Goal: Task Accomplishment & Management: Manage account settings

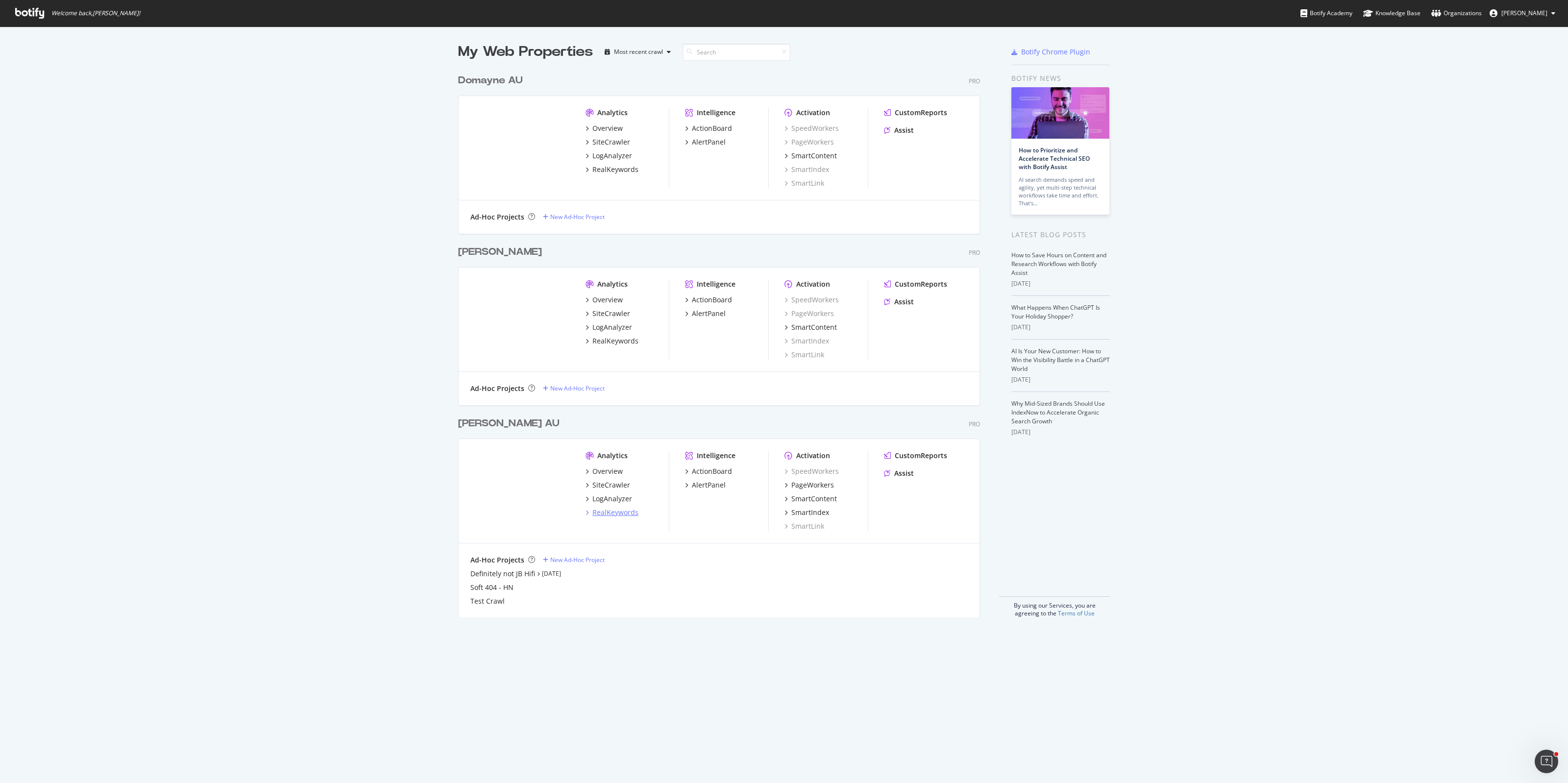
click at [605, 513] on div "RealKeywords" at bounding box center [615, 513] width 46 height 10
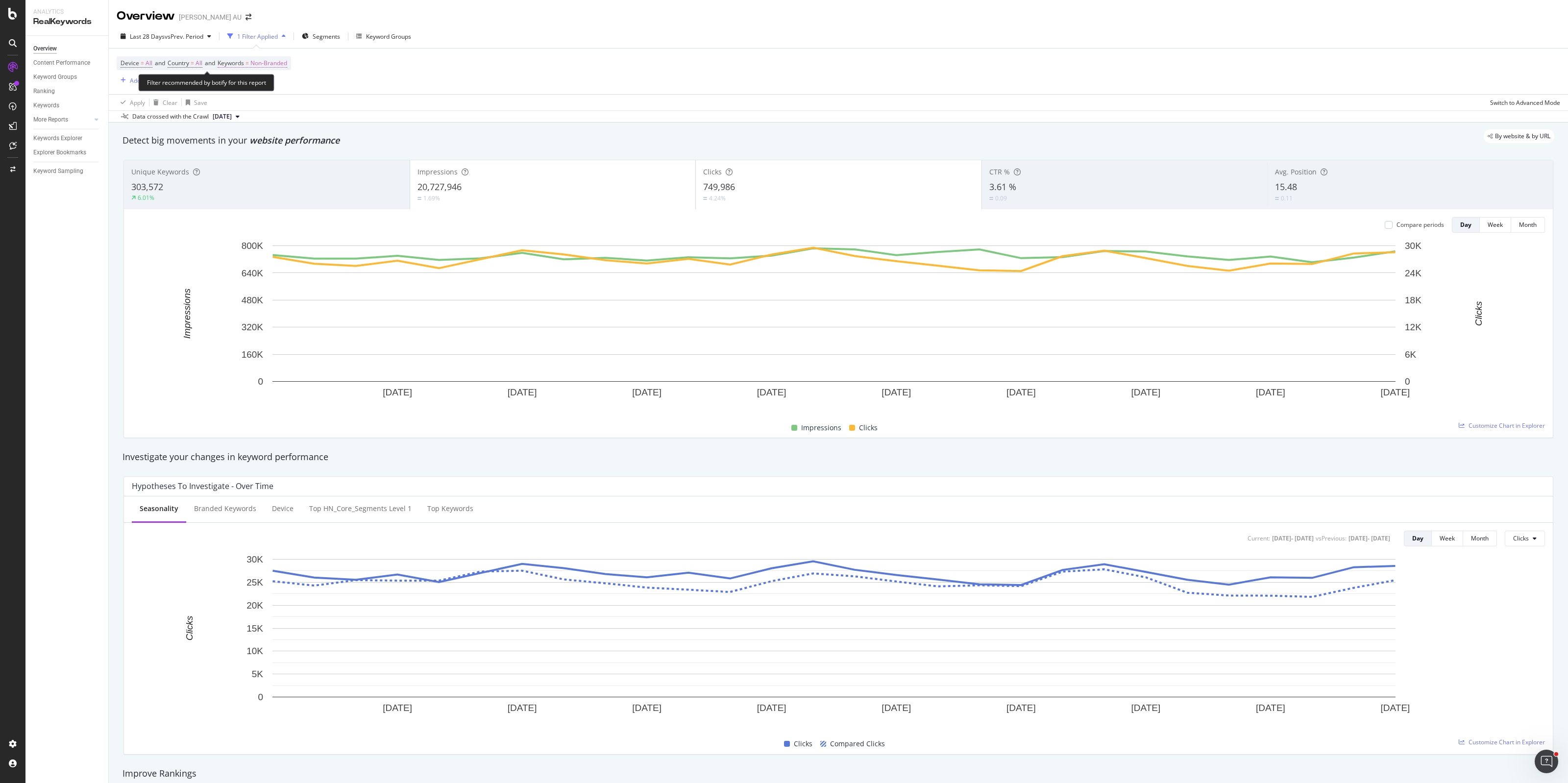
click at [268, 65] on span "Non-Branded" at bounding box center [268, 63] width 37 height 14
click at [256, 84] on span "Non-Branded" at bounding box center [252, 86] width 41 height 9
click at [255, 158] on span "All" at bounding box center [290, 163] width 100 height 9
click at [330, 110] on div "Apply" at bounding box center [332, 107] width 15 height 9
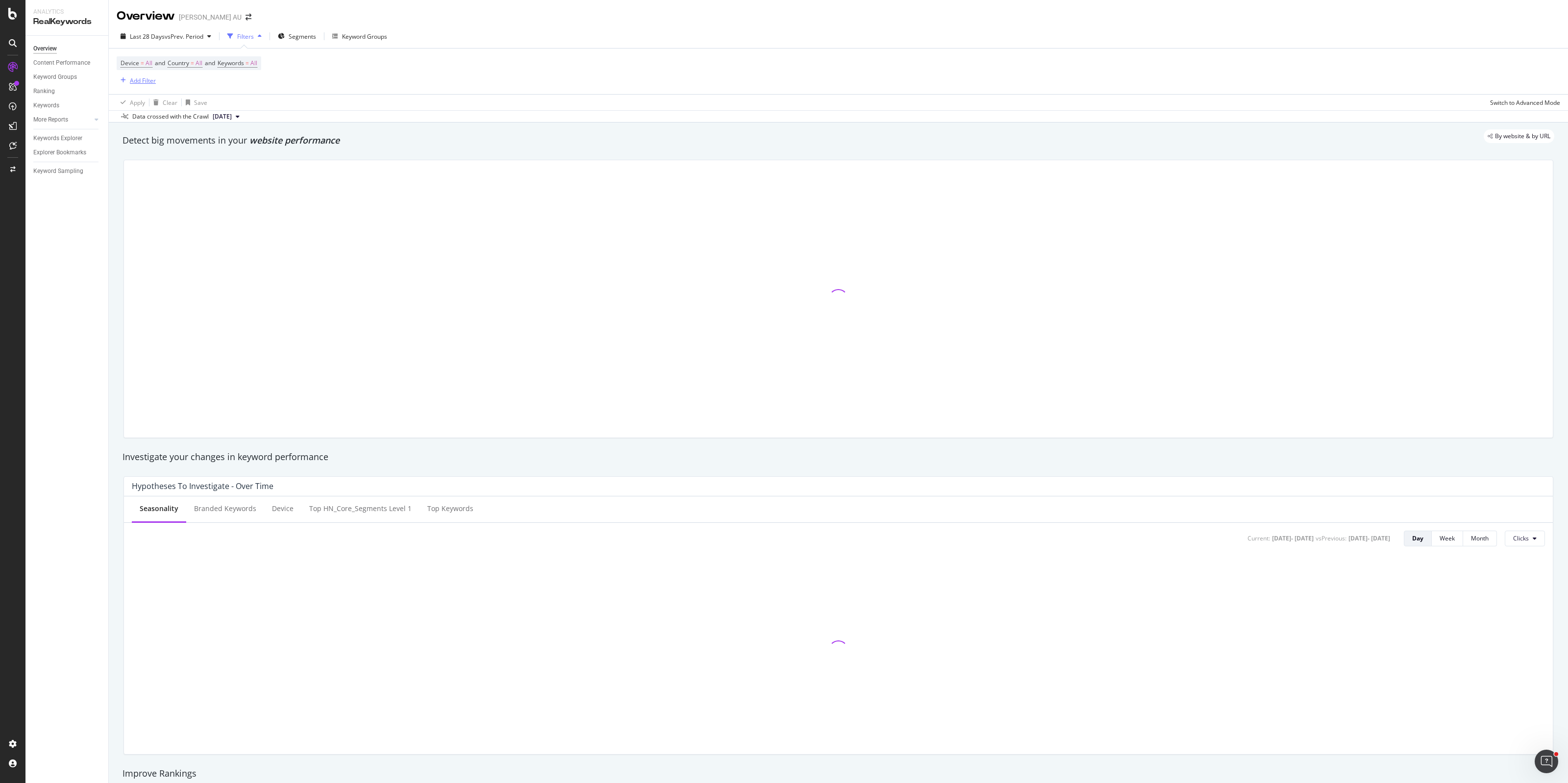
click at [141, 79] on div "Add Filter" at bounding box center [142, 81] width 26 height 9
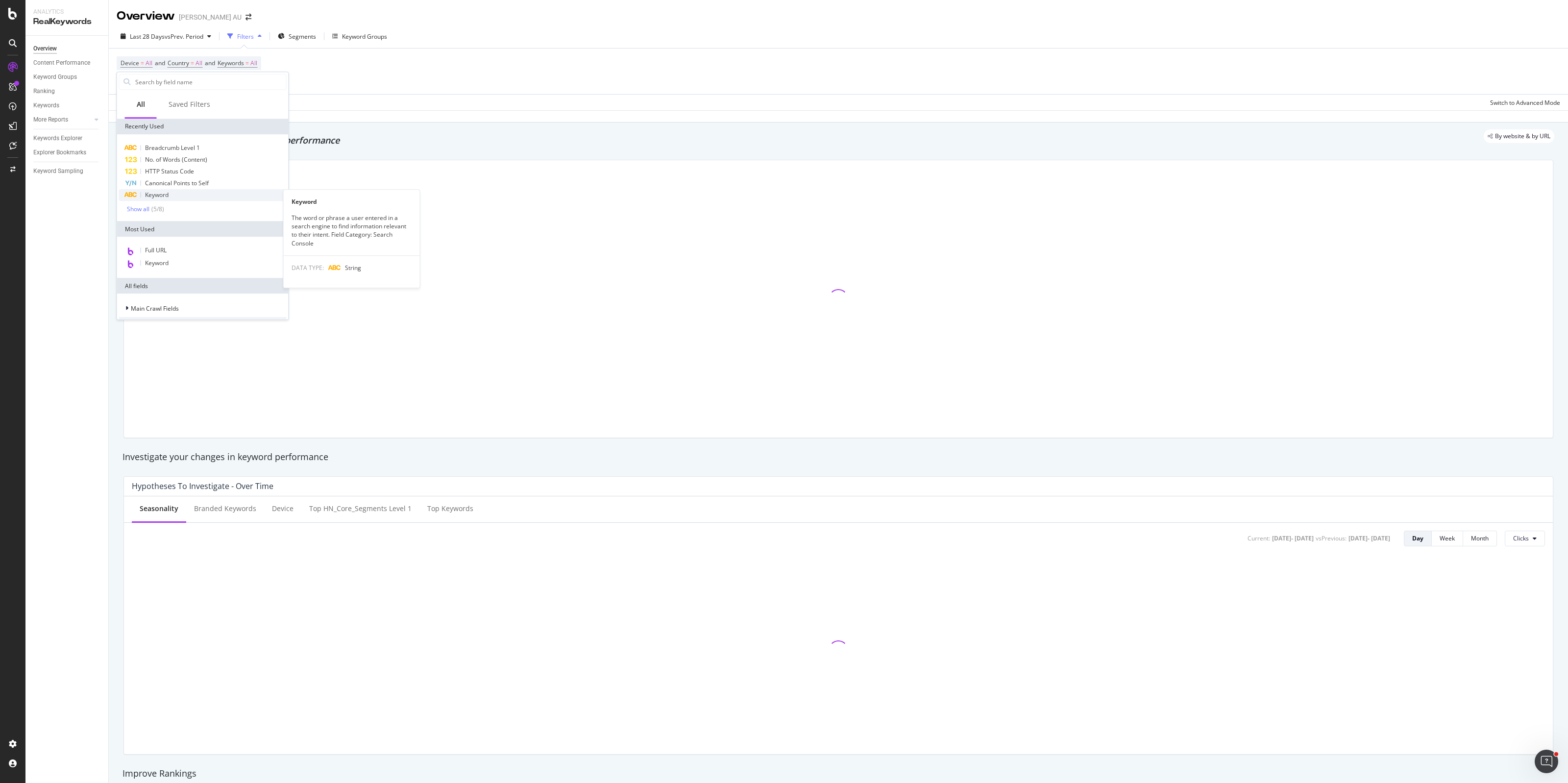
click at [180, 195] on div "Keyword" at bounding box center [203, 195] width 167 height 12
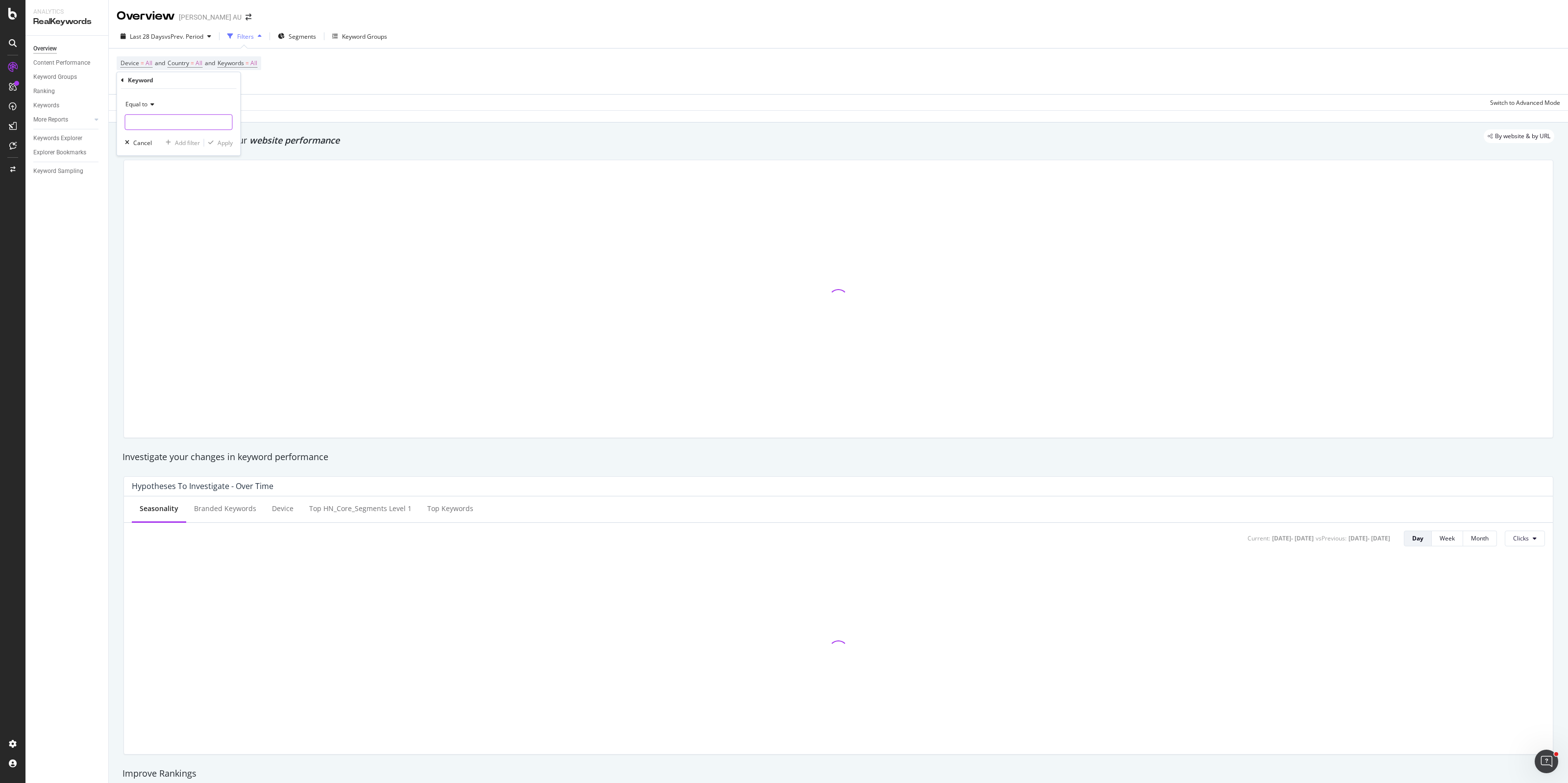
click at [187, 127] on input "text" at bounding box center [178, 122] width 107 height 16
click at [152, 110] on div "Equal to" at bounding box center [178, 105] width 108 height 16
click at [170, 199] on div "Contains" at bounding box center [180, 201] width 105 height 13
click at [170, 127] on input "text" at bounding box center [178, 122] width 107 height 16
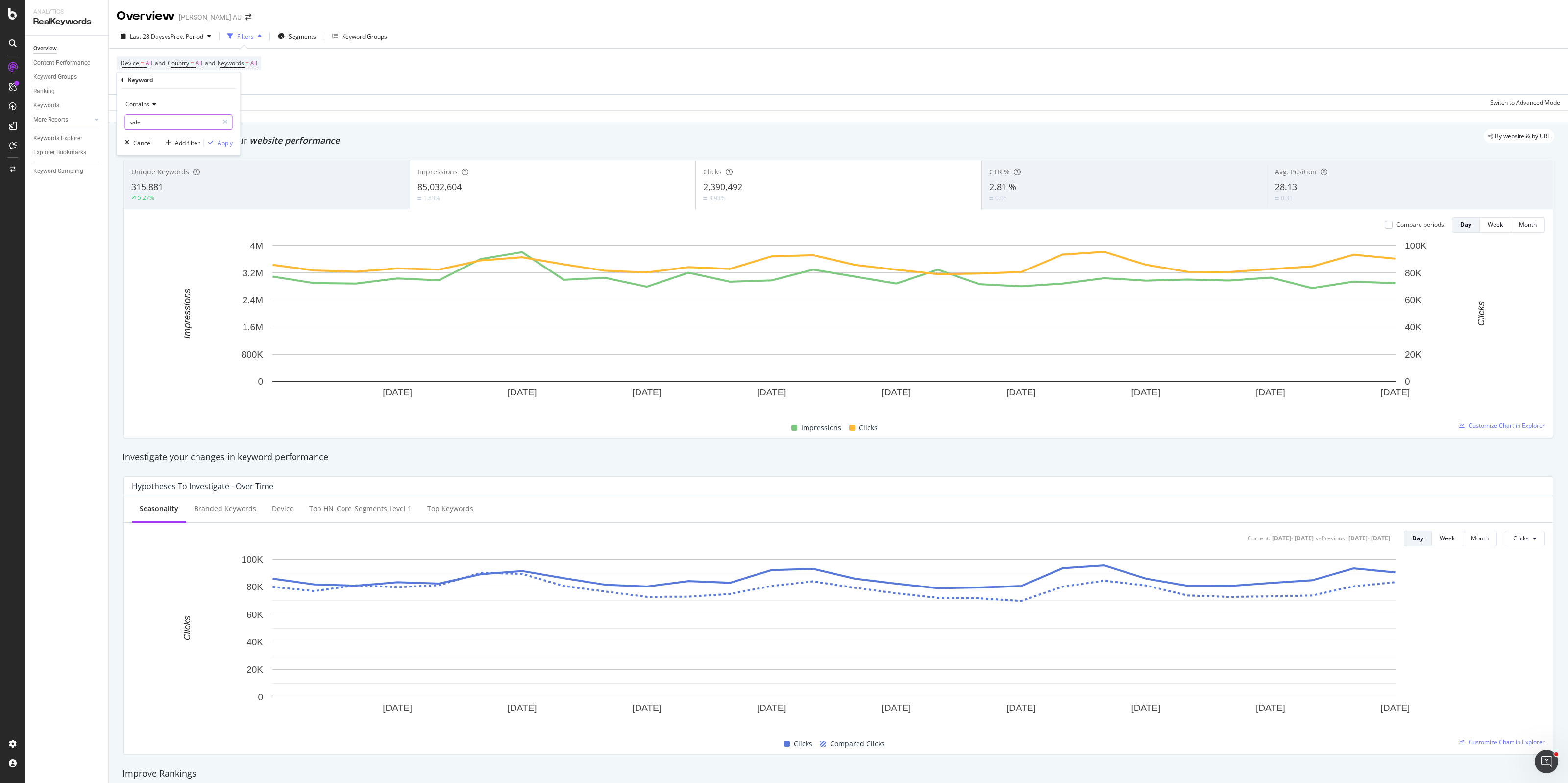
type input "sale"
click at [219, 140] on div "Apply" at bounding box center [225, 143] width 15 height 9
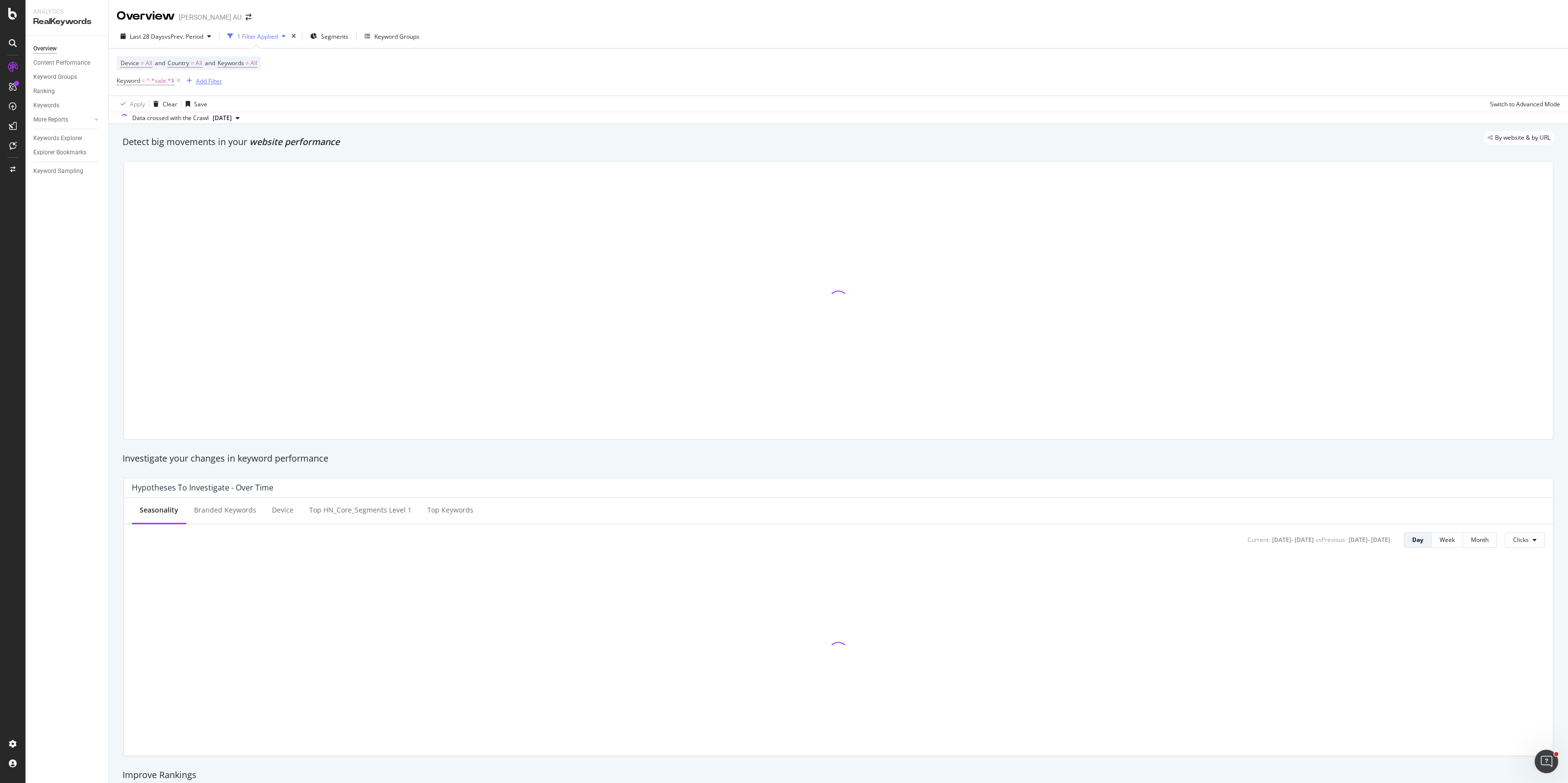
click at [205, 82] on div "Add Filter" at bounding box center [209, 81] width 26 height 9
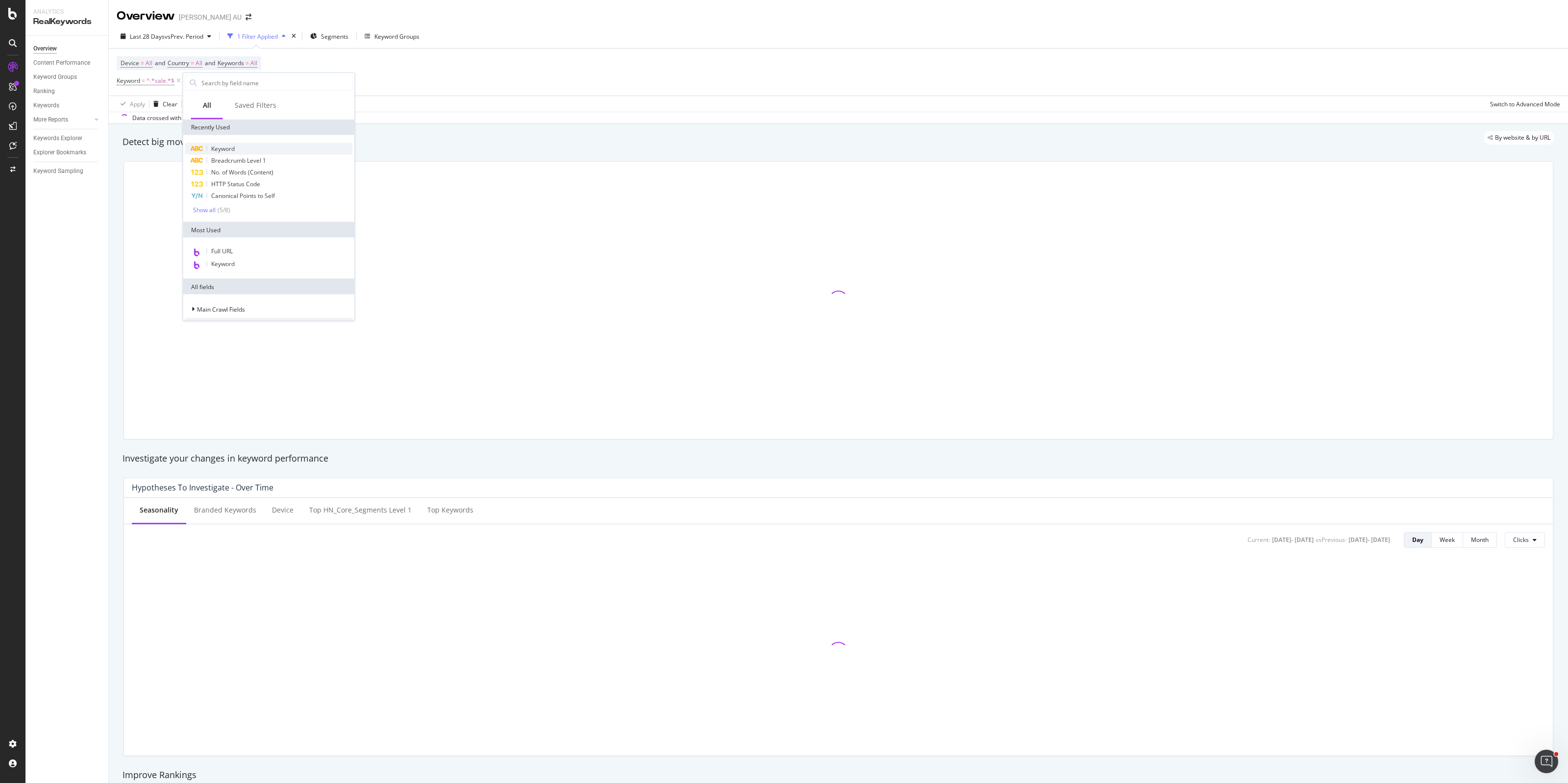
click at [233, 151] on span "Keyword" at bounding box center [223, 149] width 24 height 9
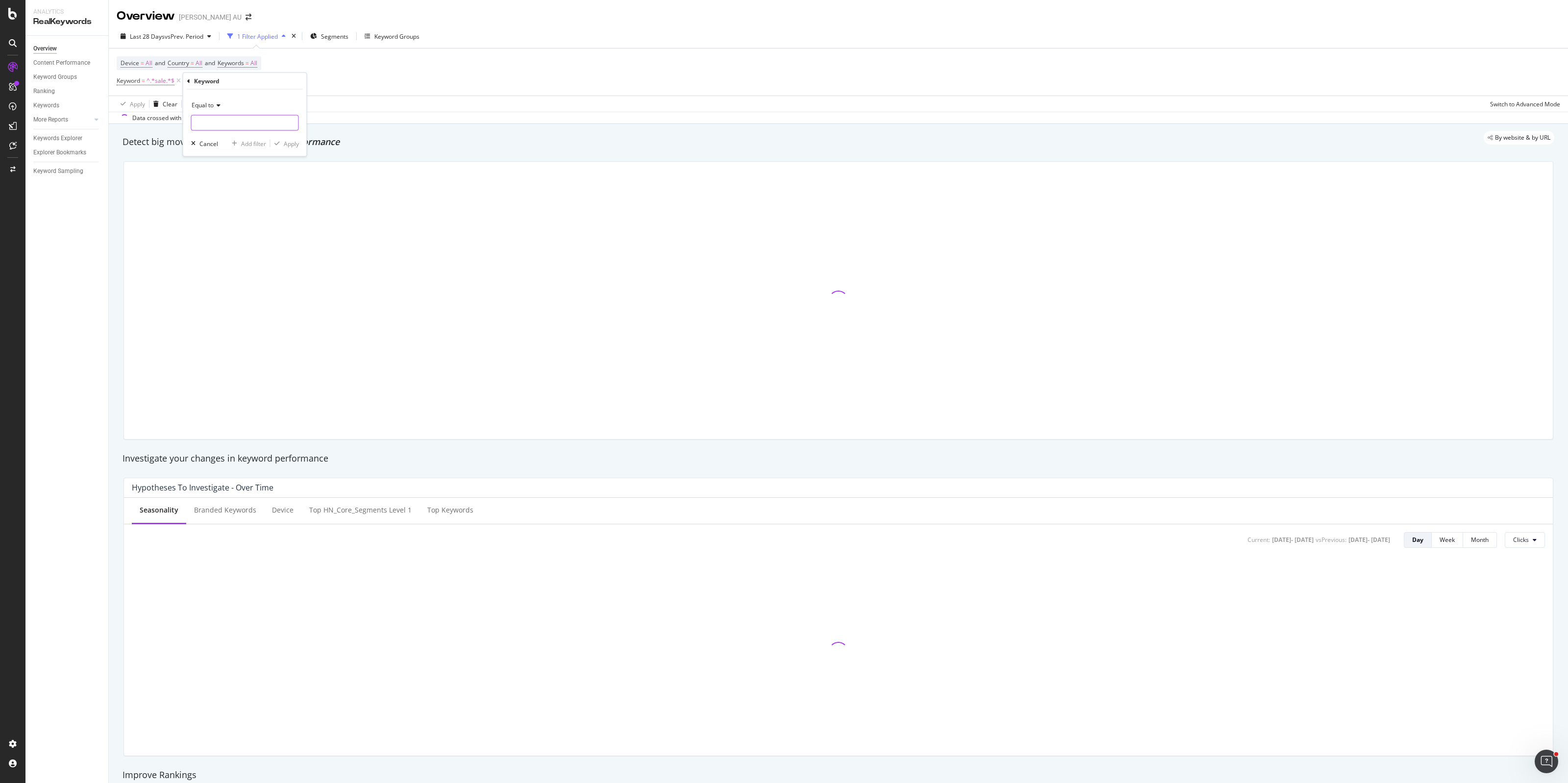
click at [229, 129] on input "text" at bounding box center [245, 123] width 107 height 16
type input "dea"
click at [205, 104] on span "Equal to" at bounding box center [203, 105] width 22 height 9
click at [219, 195] on div "Equal to Not equal to Starts with Doesn't start with Ends with Doesn't end with…" at bounding box center [246, 183] width 110 height 140
click at [219, 200] on span "Contains" at bounding box center [208, 202] width 24 height 9
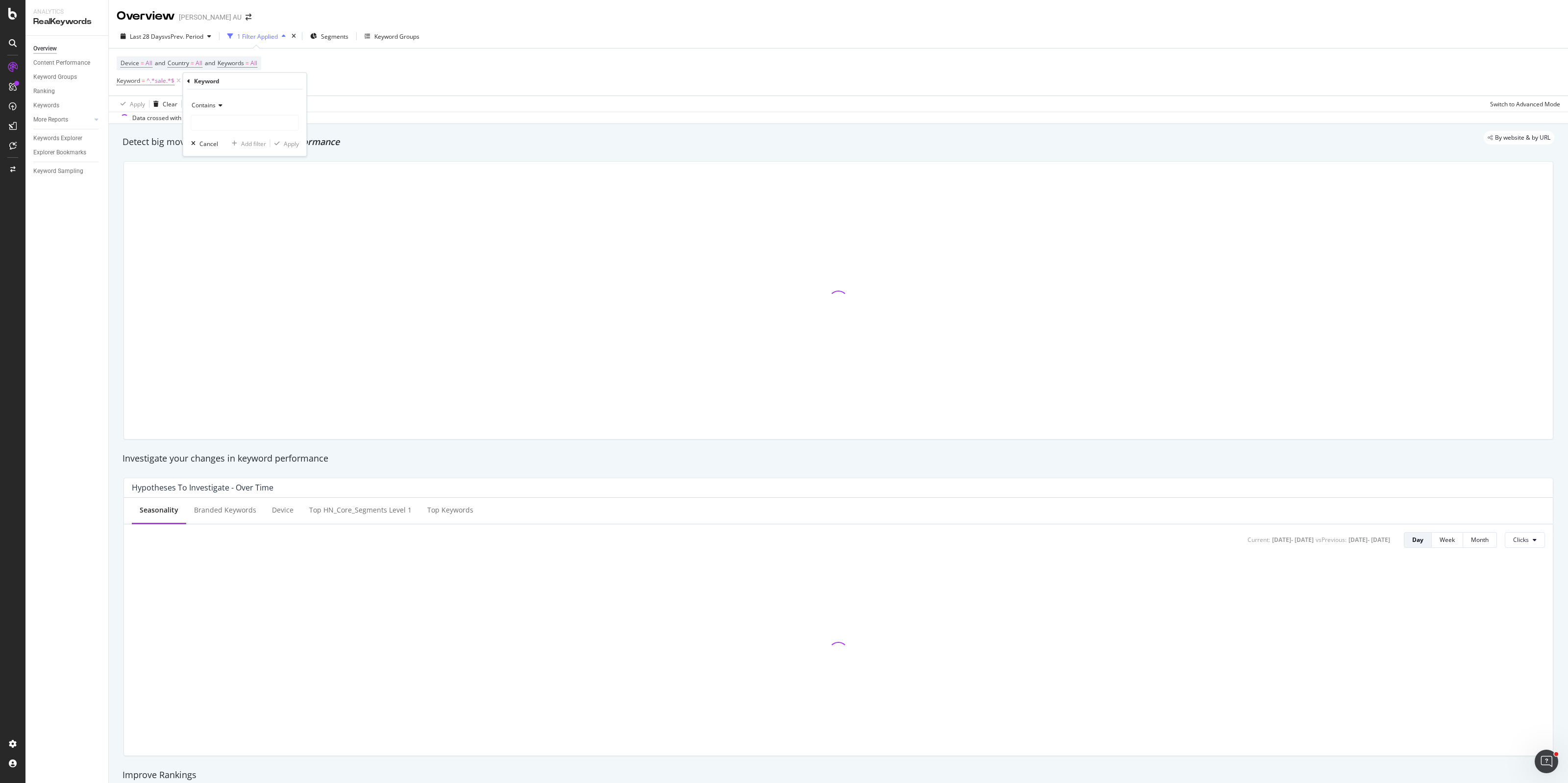
click at [242, 113] on div "Contains" at bounding box center [245, 105] width 108 height 16
click at [270, 108] on div "Contains" at bounding box center [245, 105] width 108 height 16
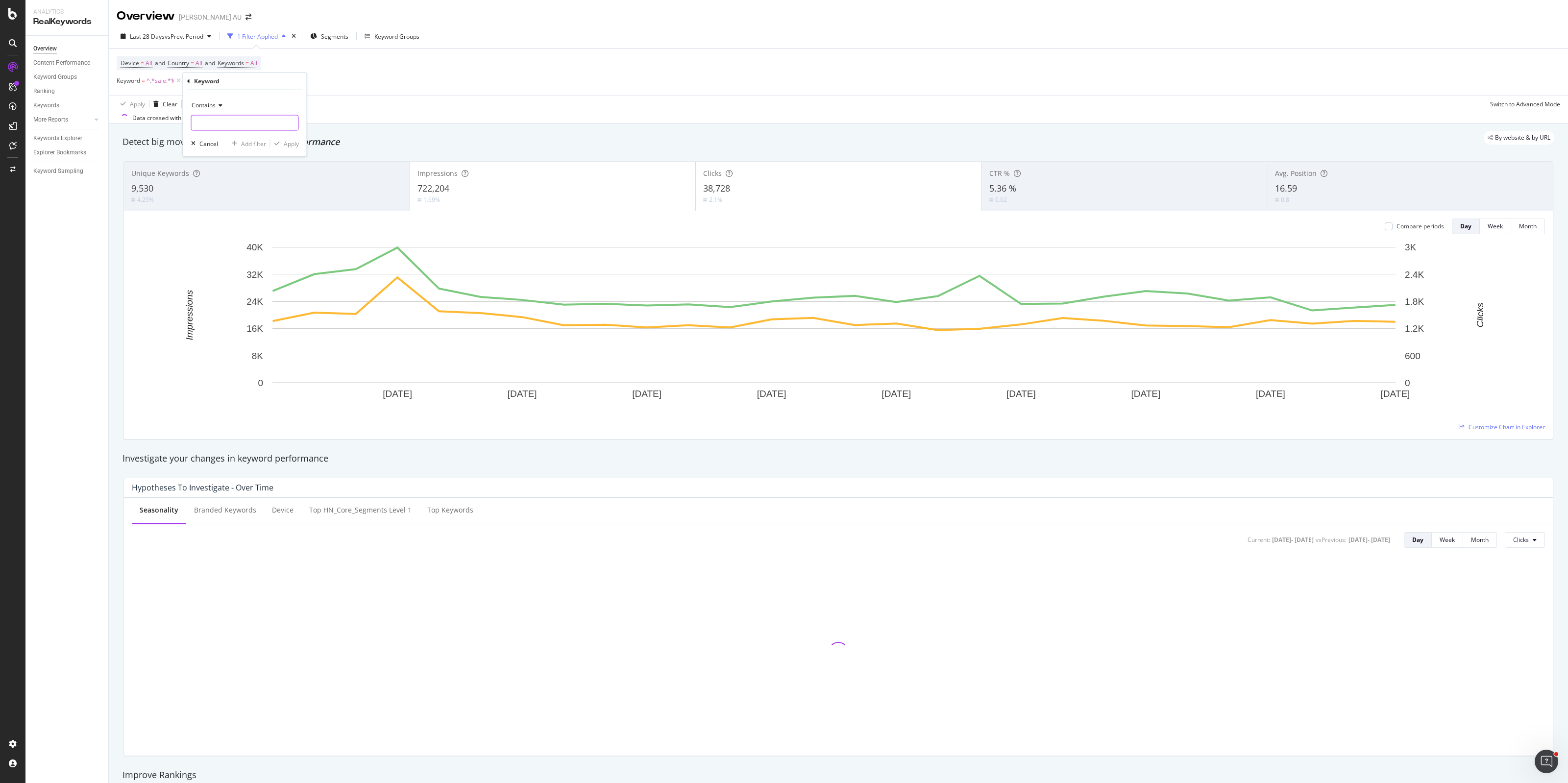
click at [261, 129] on input "text" at bounding box center [245, 123] width 107 height 16
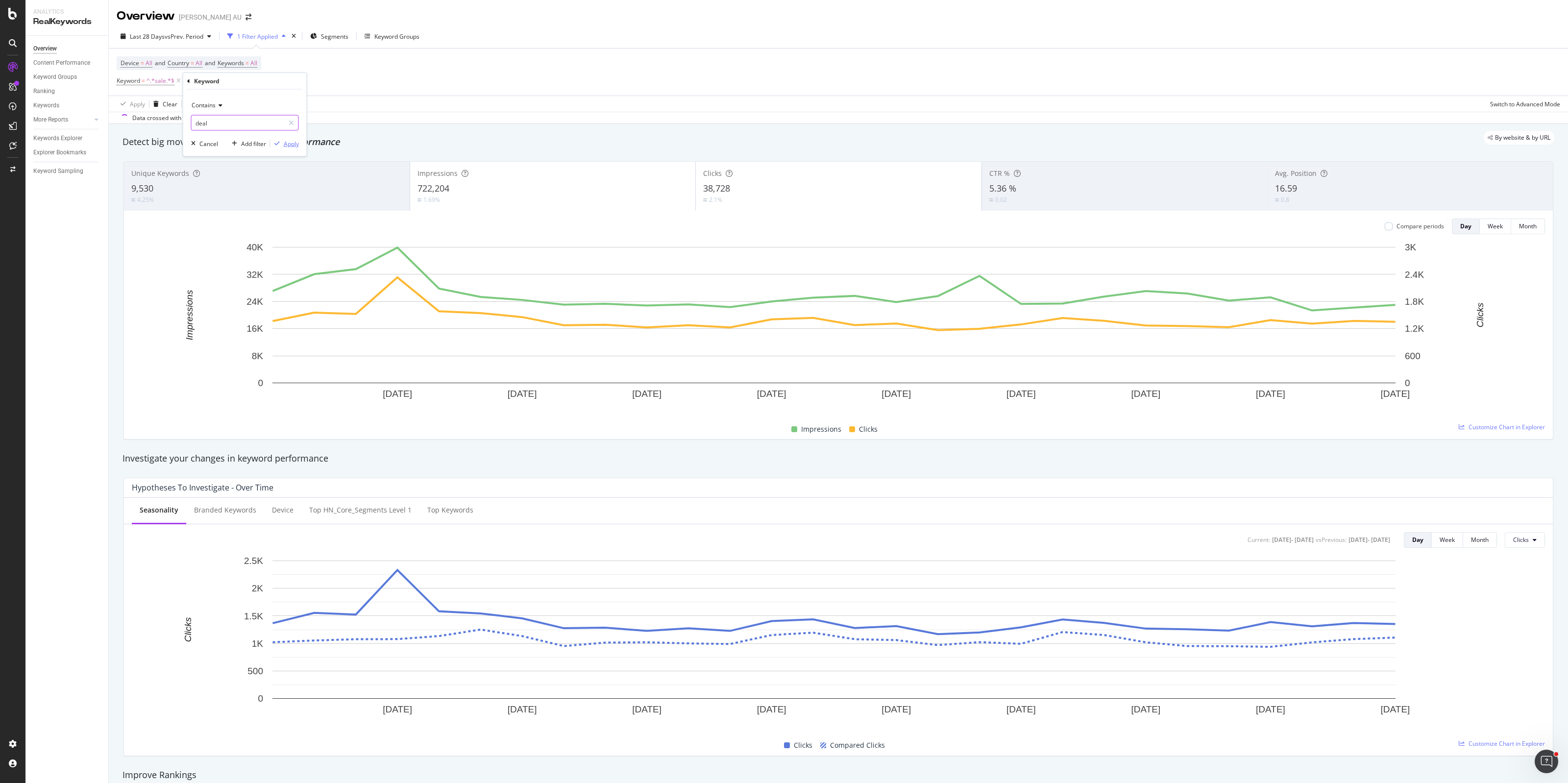
type input "deal"
click at [288, 144] on div "Apply" at bounding box center [291, 144] width 15 height 9
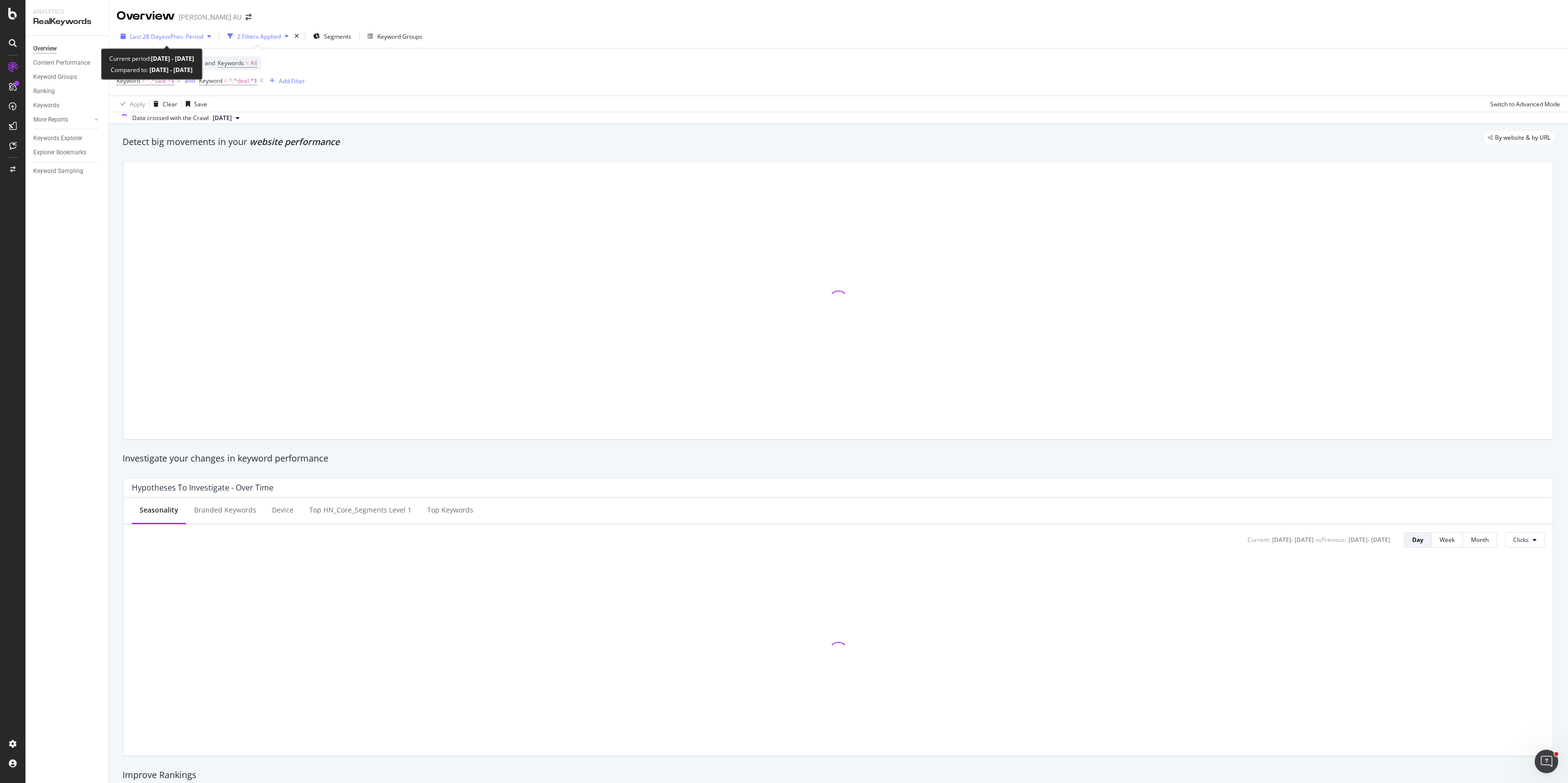
click at [177, 33] on span "vs Prev. Period" at bounding box center [184, 37] width 39 height 9
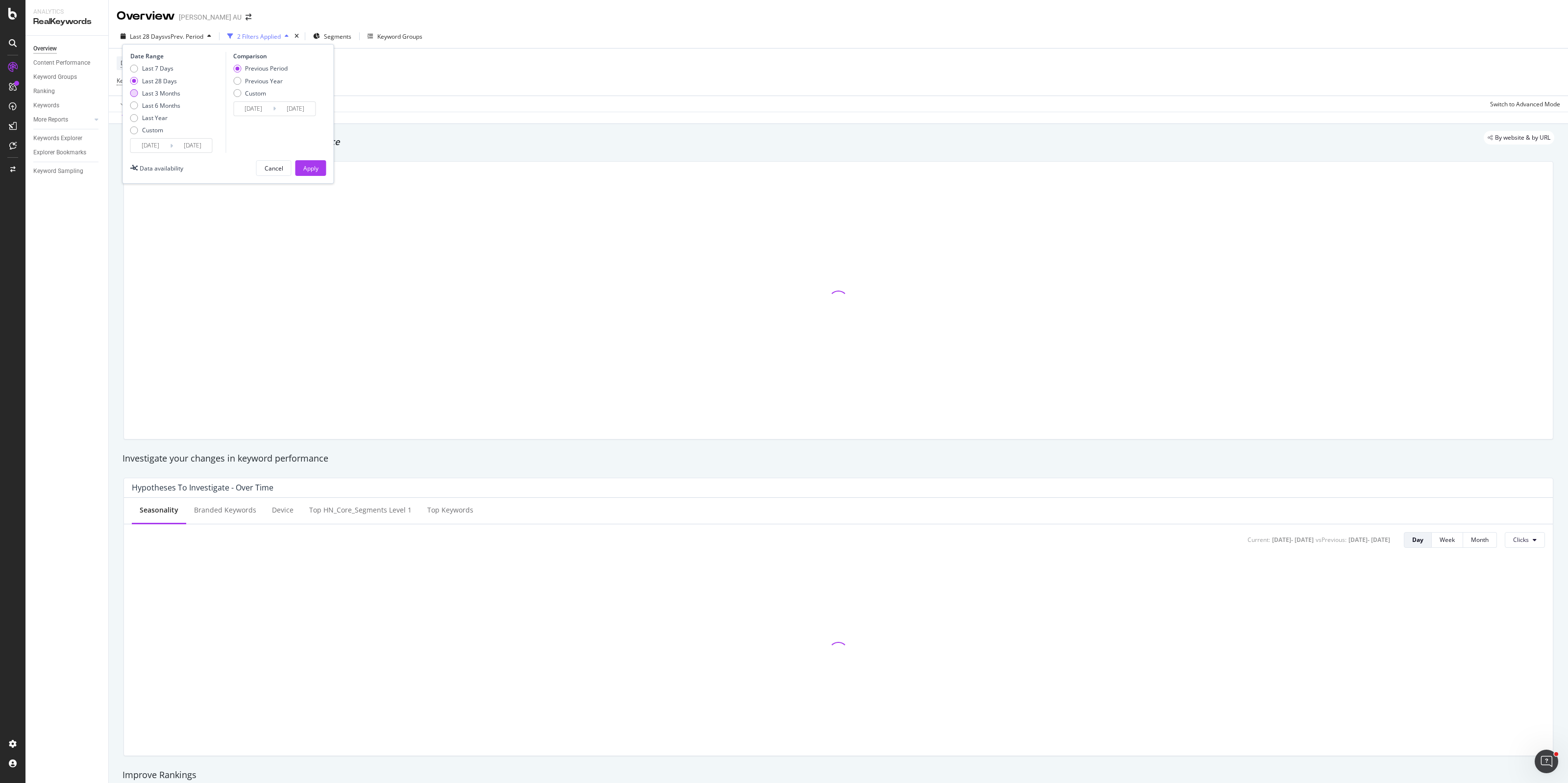
click at [164, 92] on div "Last 3 Months" at bounding box center [161, 94] width 38 height 9
type input "[DATE]"
click at [304, 164] on div "Apply" at bounding box center [310, 169] width 15 height 9
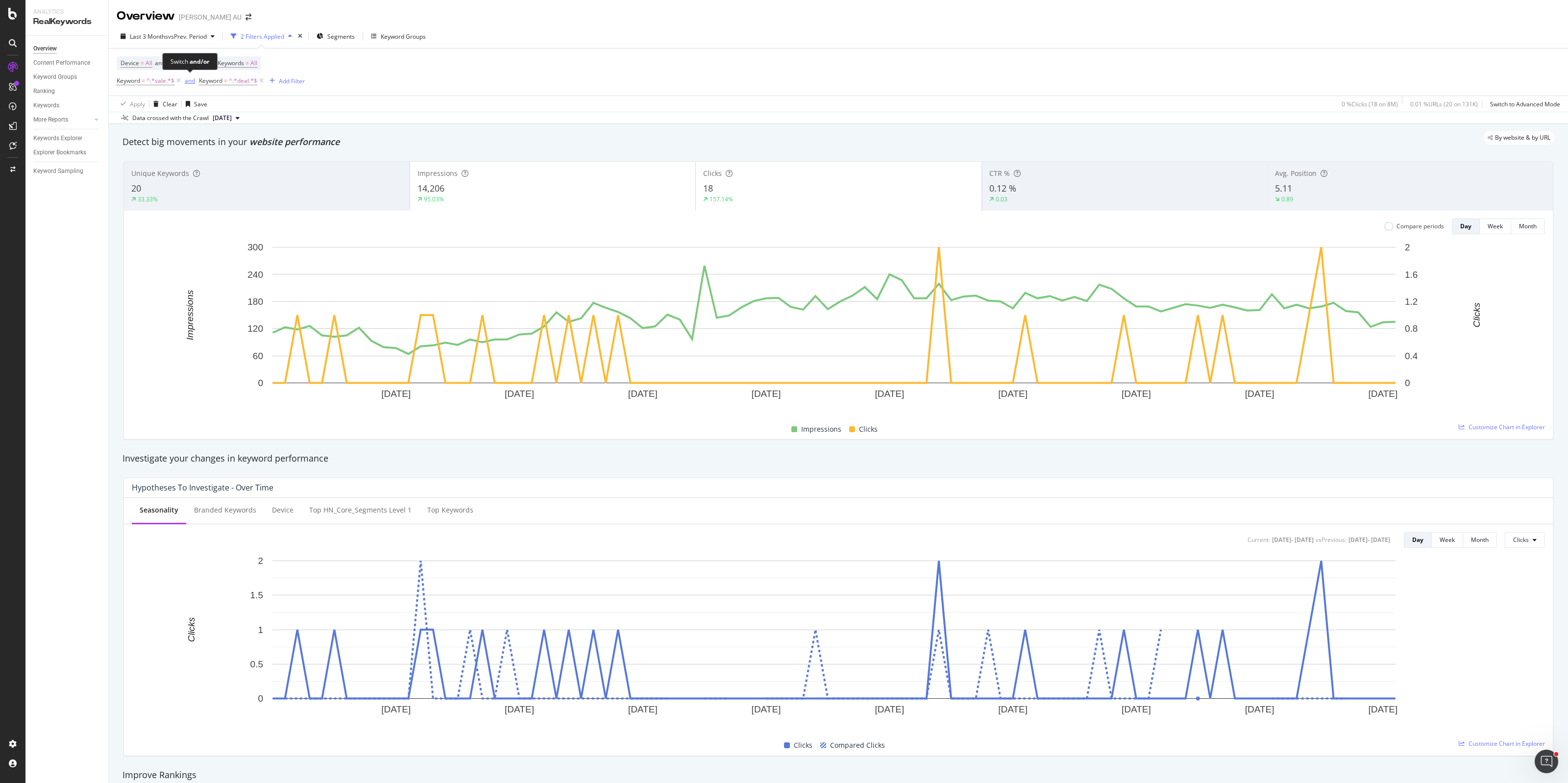
click at [191, 79] on div "and" at bounding box center [189, 81] width 10 height 9
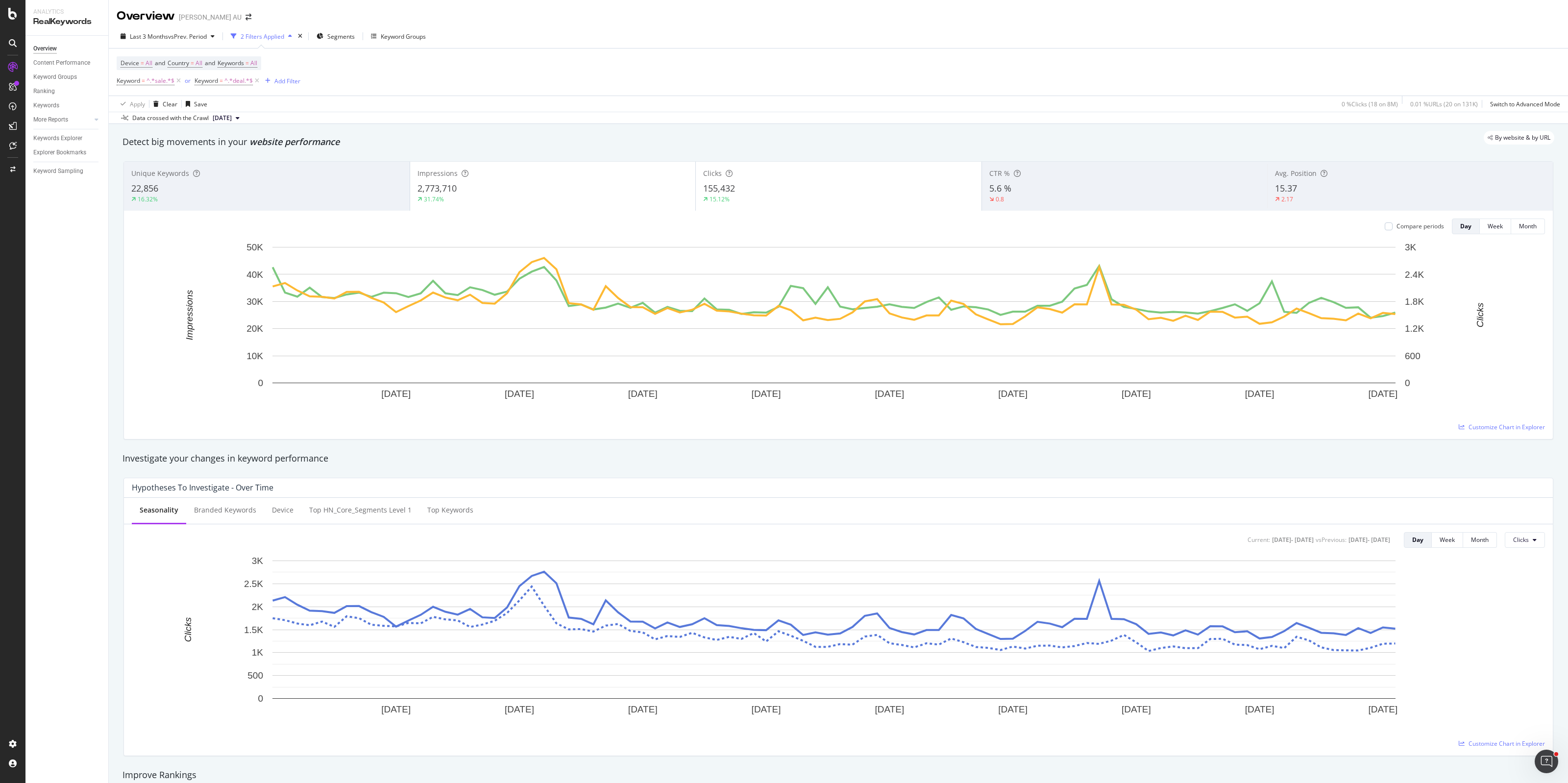
scroll to position [306, 0]
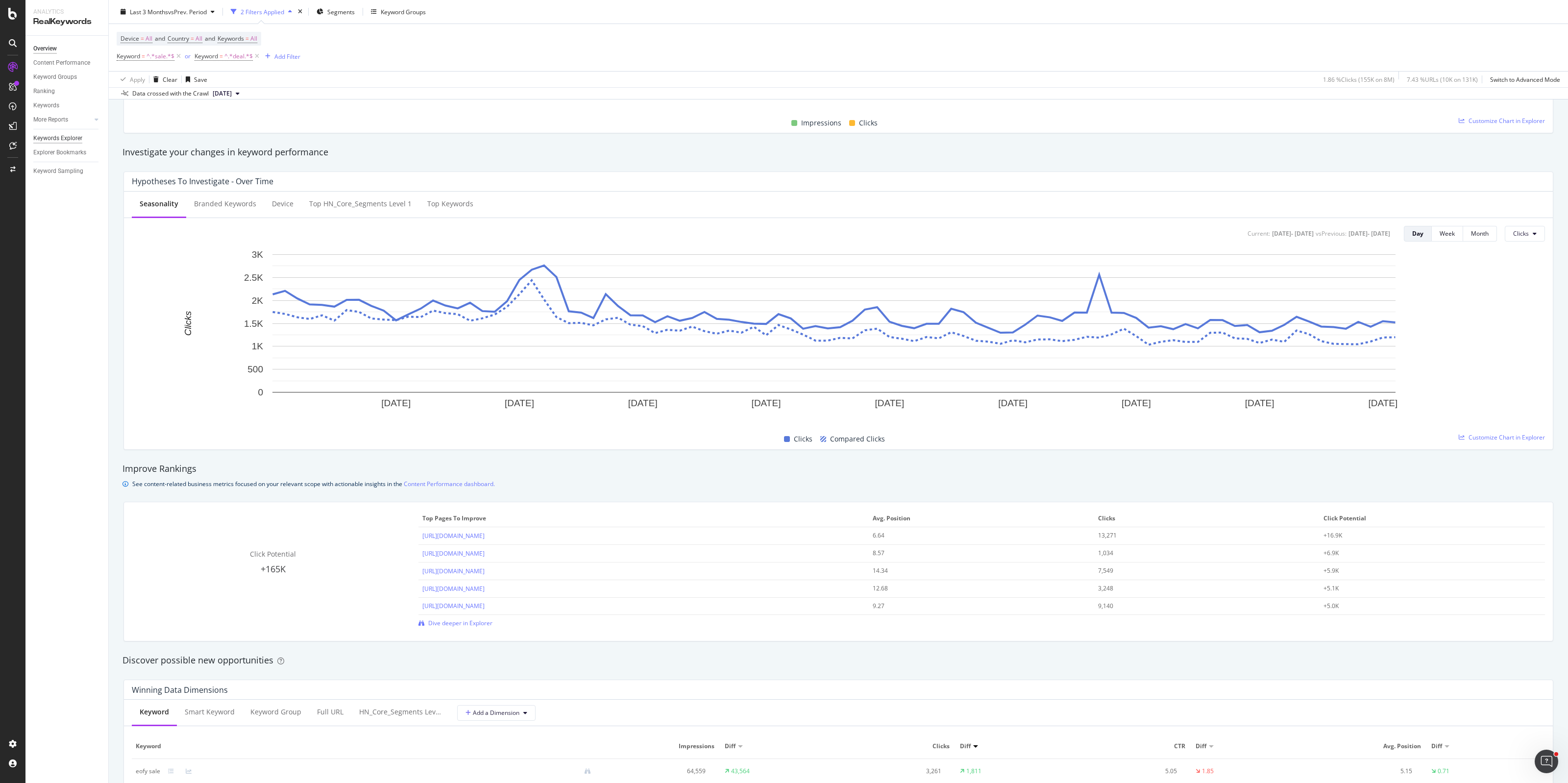
click at [77, 139] on div "Keywords Explorer" at bounding box center [58, 138] width 49 height 10
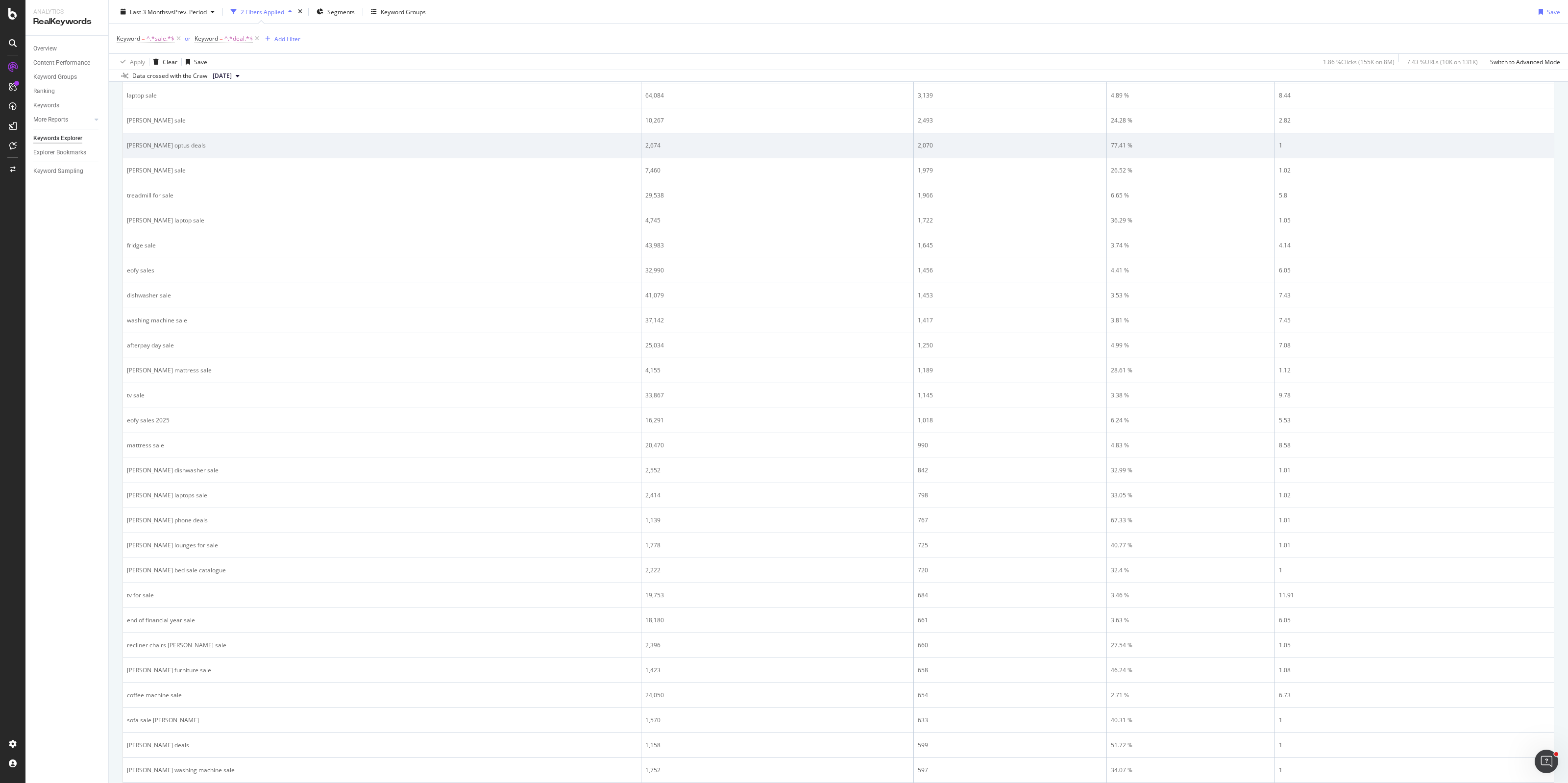
scroll to position [490, 0]
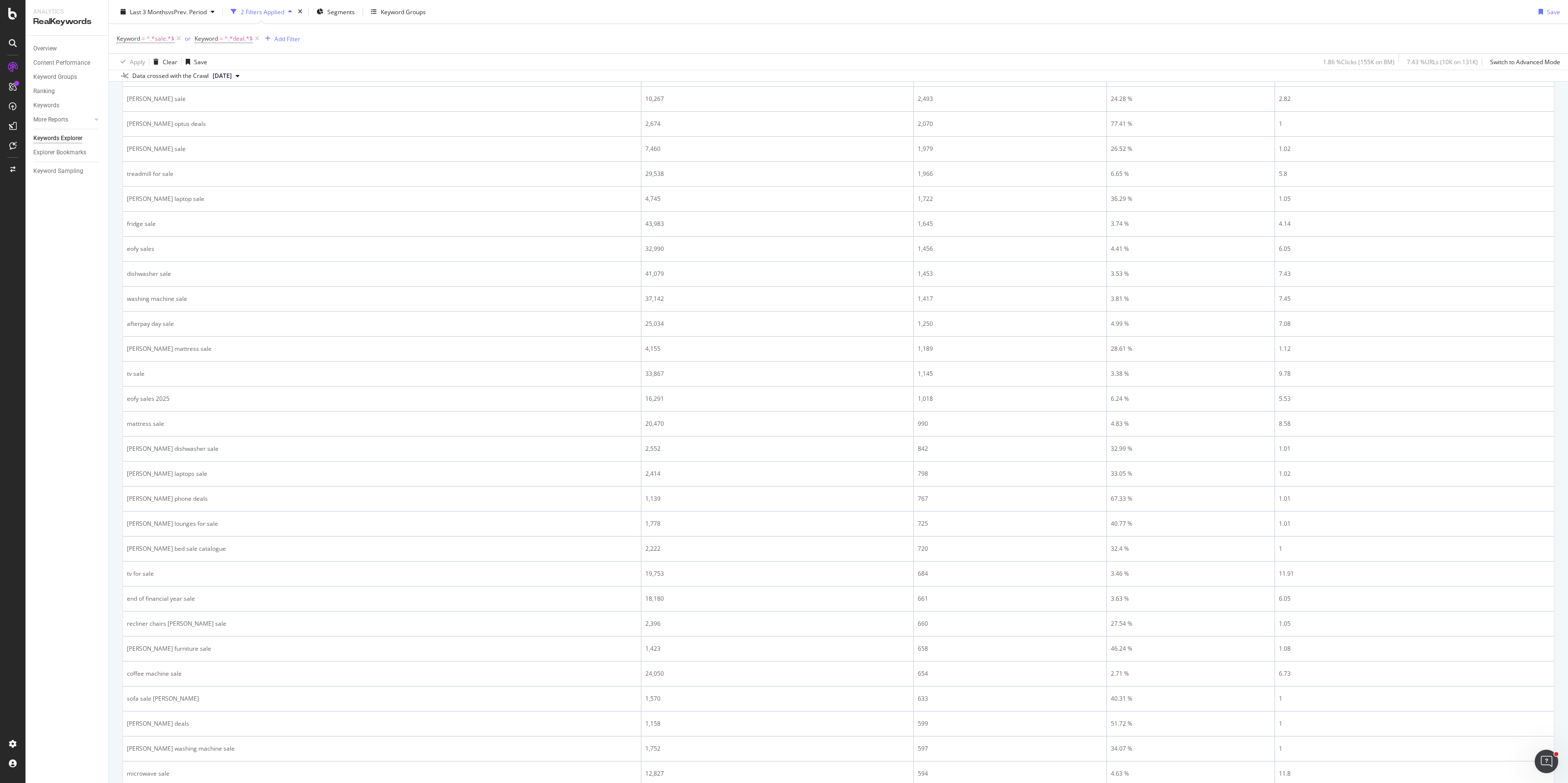
click at [11, 20] on div at bounding box center [13, 392] width 26 height 783
click at [11, 13] on icon at bounding box center [13, 13] width 9 height 12
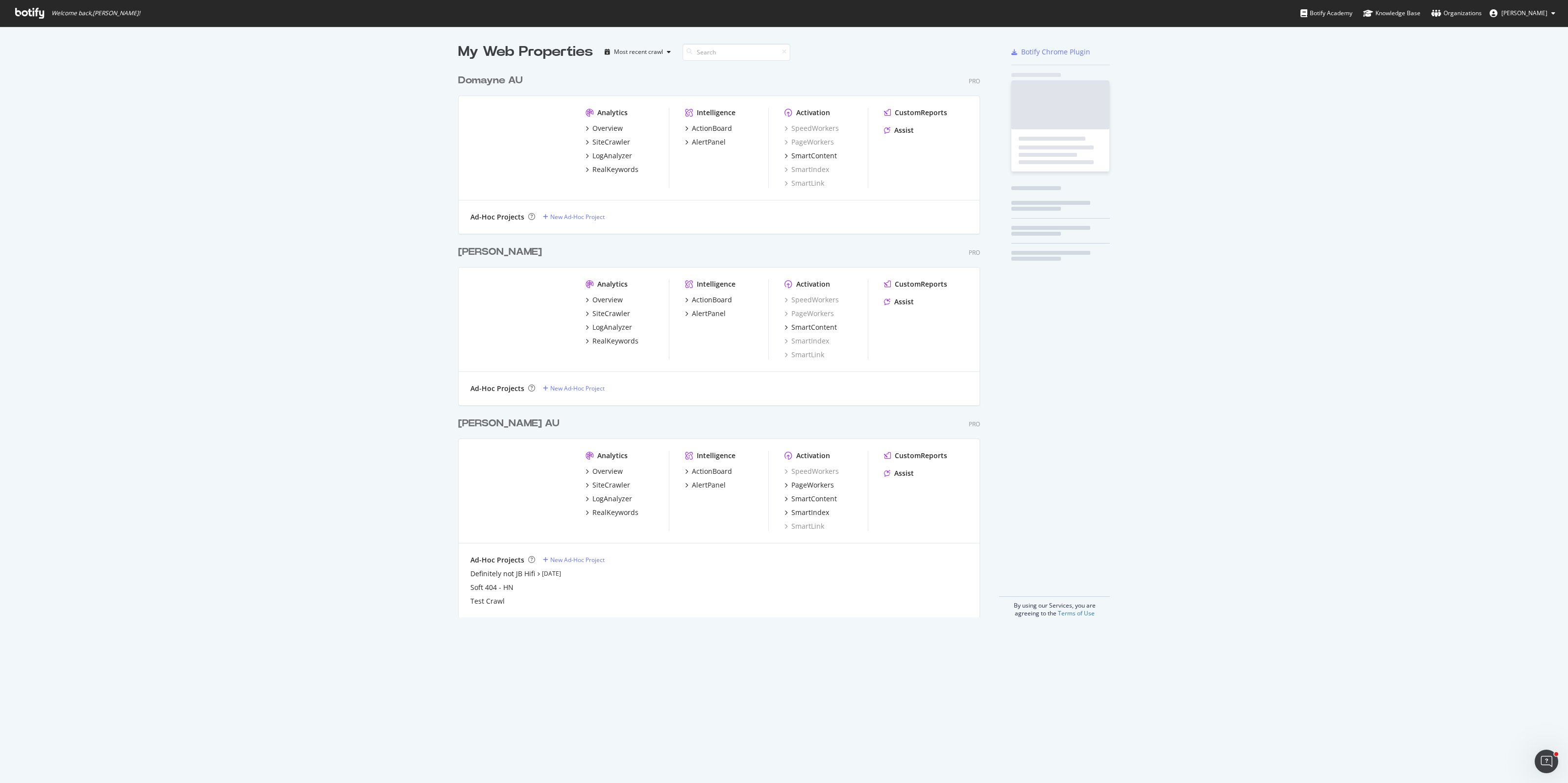
scroll to position [774, 1549]
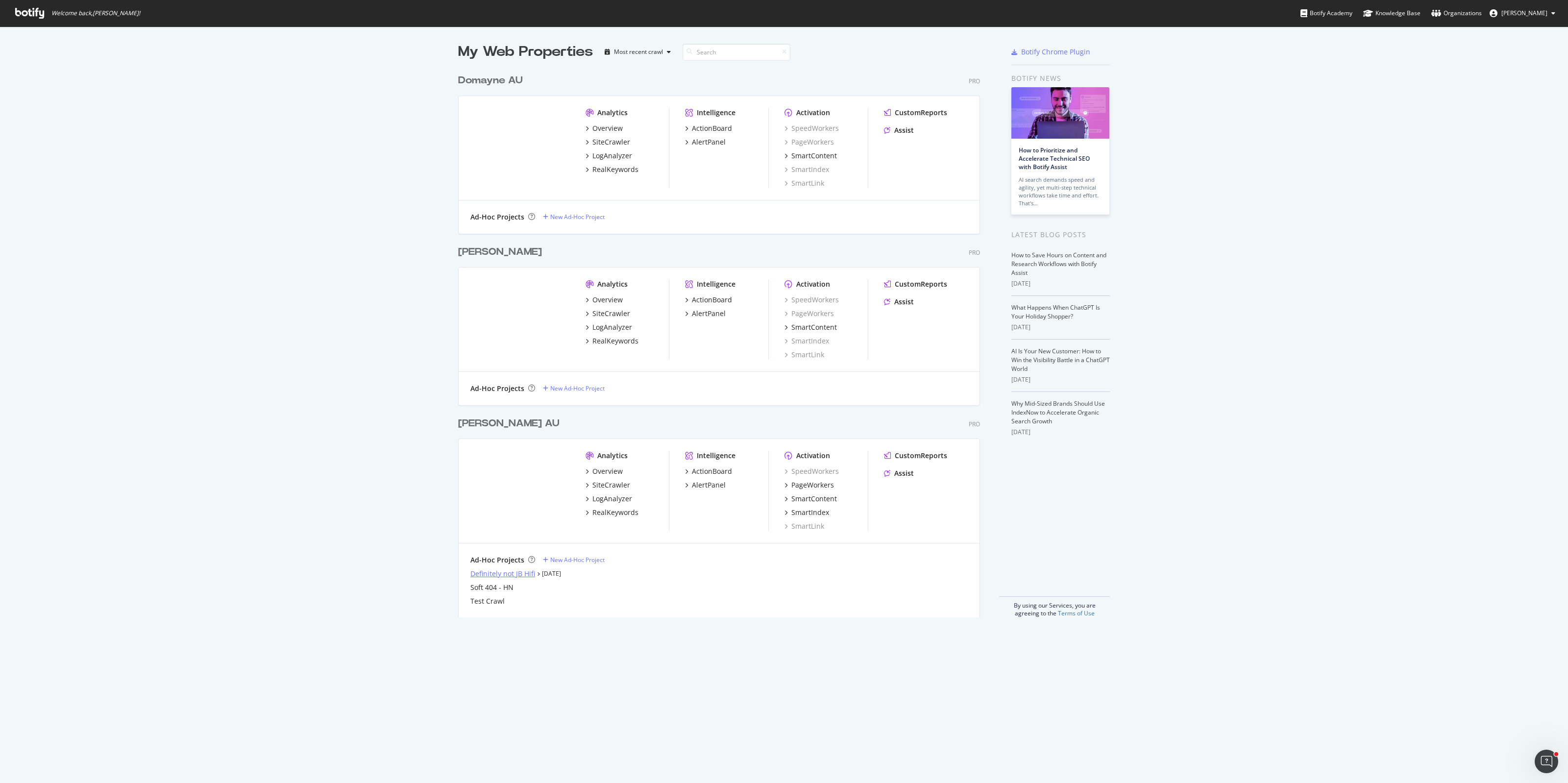
click at [491, 577] on div "Definitely not JB Hifi" at bounding box center [503, 574] width 65 height 10
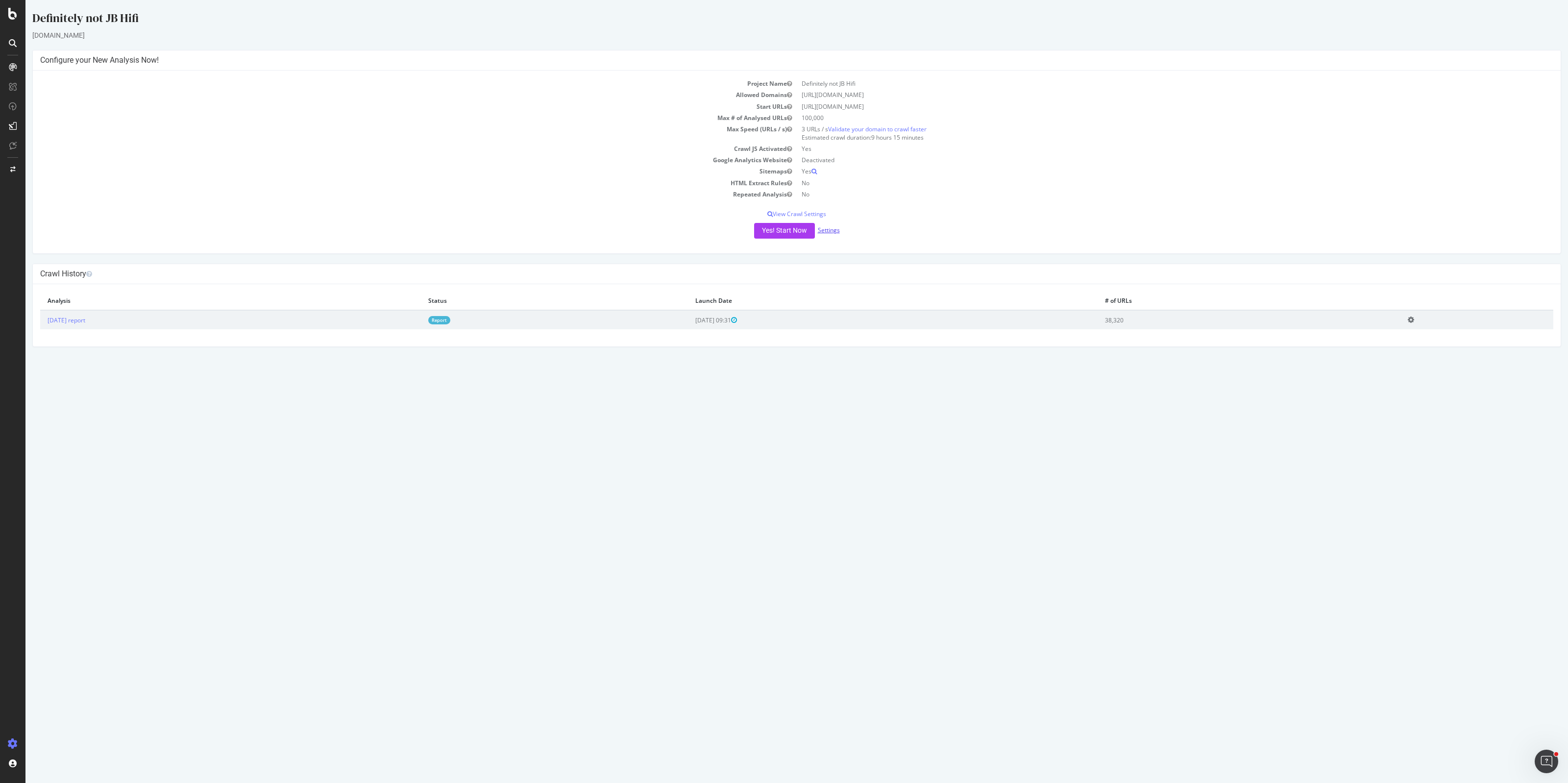
click at [835, 232] on link "Settings" at bounding box center [829, 230] width 22 height 9
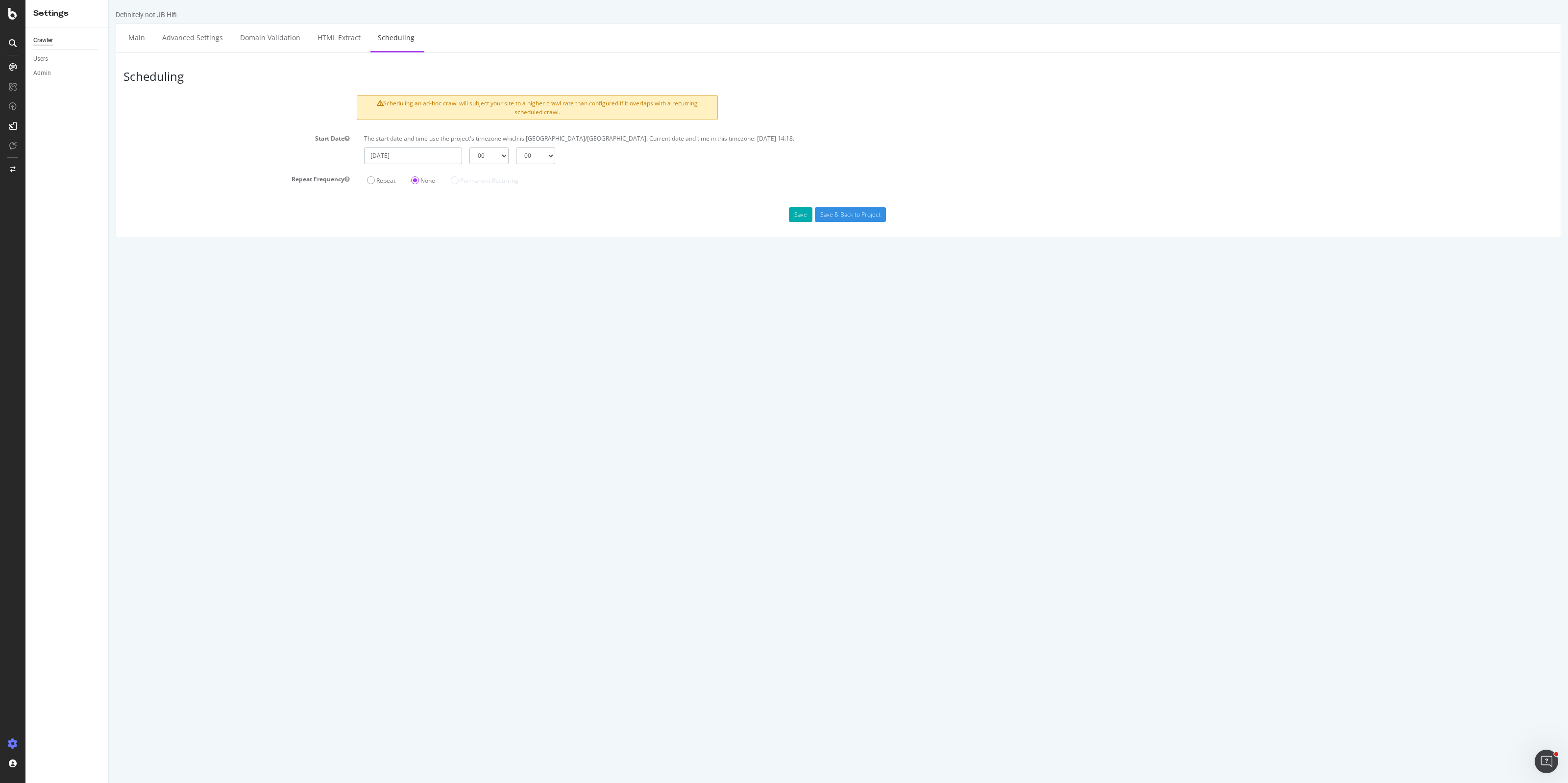
click at [411, 155] on input "[DATE]" at bounding box center [413, 155] width 98 height 16
click at [378, 239] on td "14" at bounding box center [377, 237] width 22 height 15
type input "[DATE]"
click at [551, 152] on select "00 15 30 45" at bounding box center [536, 155] width 39 height 16
select select "15"
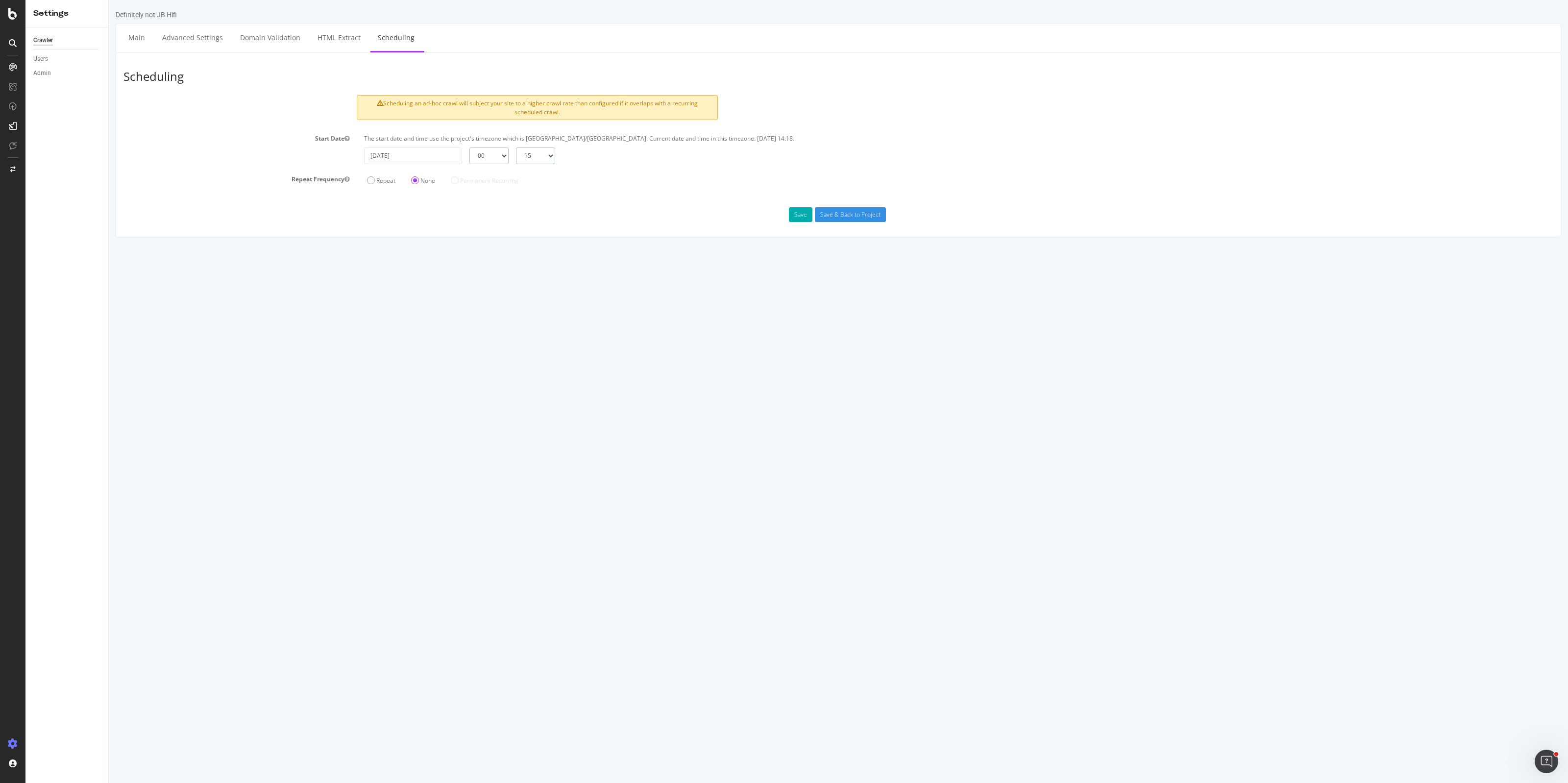
click at [516, 147] on select "00 15 30 45" at bounding box center [536, 155] width 39 height 16
click at [688, 202] on div "Scheduling Scheduling an ad-hoc crawl will subject your site to a higher crawl …" at bounding box center [838, 144] width 1446 height 184
click at [370, 181] on label "Repeat" at bounding box center [381, 181] width 29 height 9
click at [109, 0] on input "Repeat" at bounding box center [109, 0] width 0 height 0
click at [589, 200] on select "Day Week Month" at bounding box center [579, 195] width 40 height 16
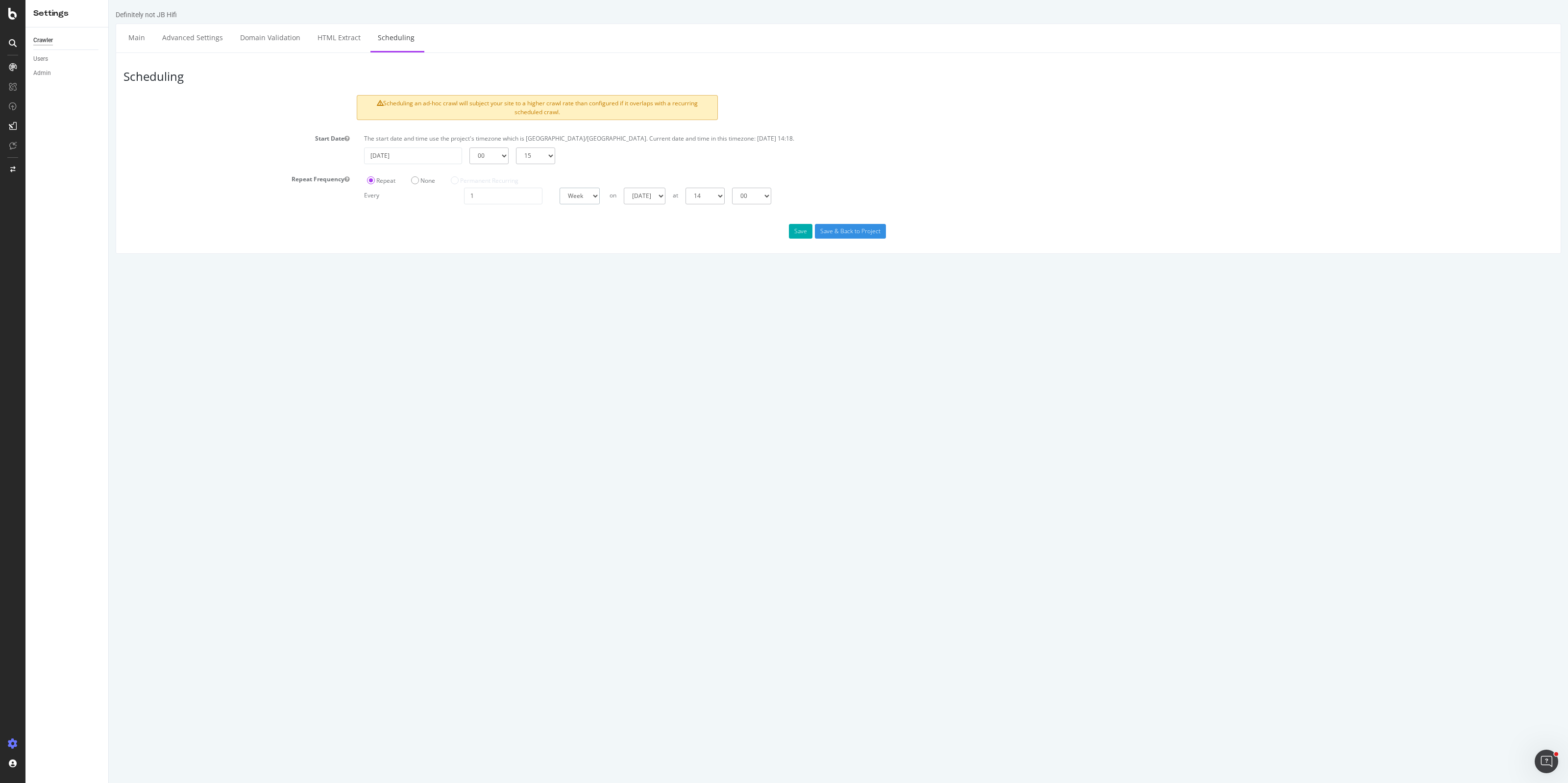
click at [589, 200] on select "Day Week Month" at bounding box center [579, 195] width 40 height 16
click at [725, 192] on select "00 01 02 03 04 05 06 07 08 09 10 11 12 13 14 15 16 17 18 19 20 21 22 23" at bounding box center [705, 195] width 39 height 16
select select "0"
click at [685, 188] on select "00 01 02 03 04 05 06 07 08 09 10 11 12 13 14 15 16 17 18 19 20 21 22 23" at bounding box center [705, 195] width 39 height 16
click at [808, 192] on div "[DATE] [DATE] [DATE] [DATE] [DATE] [DATE] [DATE] at 00 01 02 03 04 05 06 07 08 …" at bounding box center [954, 195] width 699 height 16
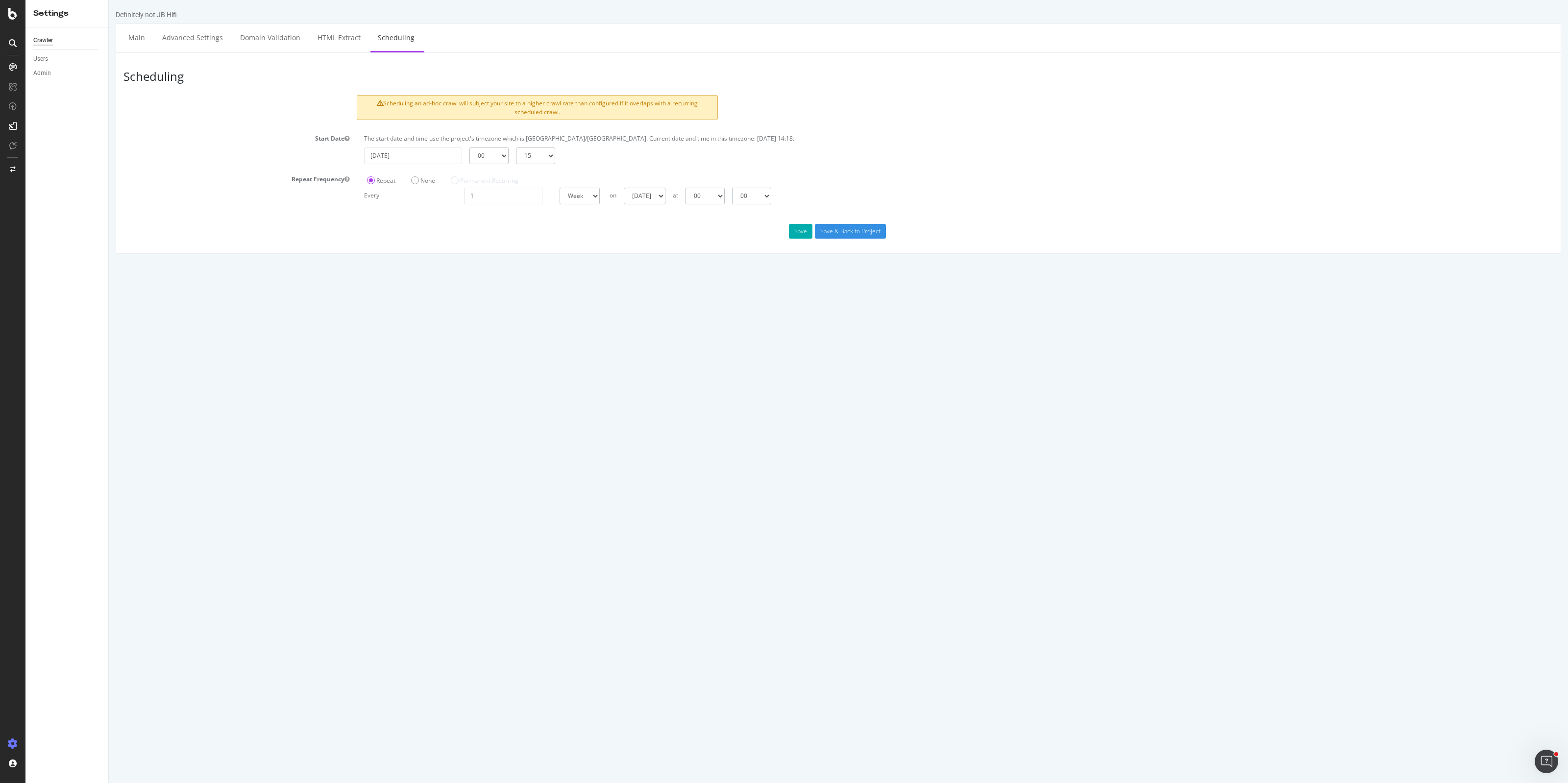
click at [760, 196] on select "00 15 30 45" at bounding box center [752, 195] width 39 height 16
select select "15"
click at [732, 188] on select "00 15 30 45" at bounding box center [752, 195] width 39 height 16
click at [657, 250] on div "Scheduling Scheduling an ad-hoc crawl will subject your site to a higher crawl …" at bounding box center [838, 153] width 1446 height 202
click at [800, 229] on button "Save" at bounding box center [800, 231] width 24 height 15
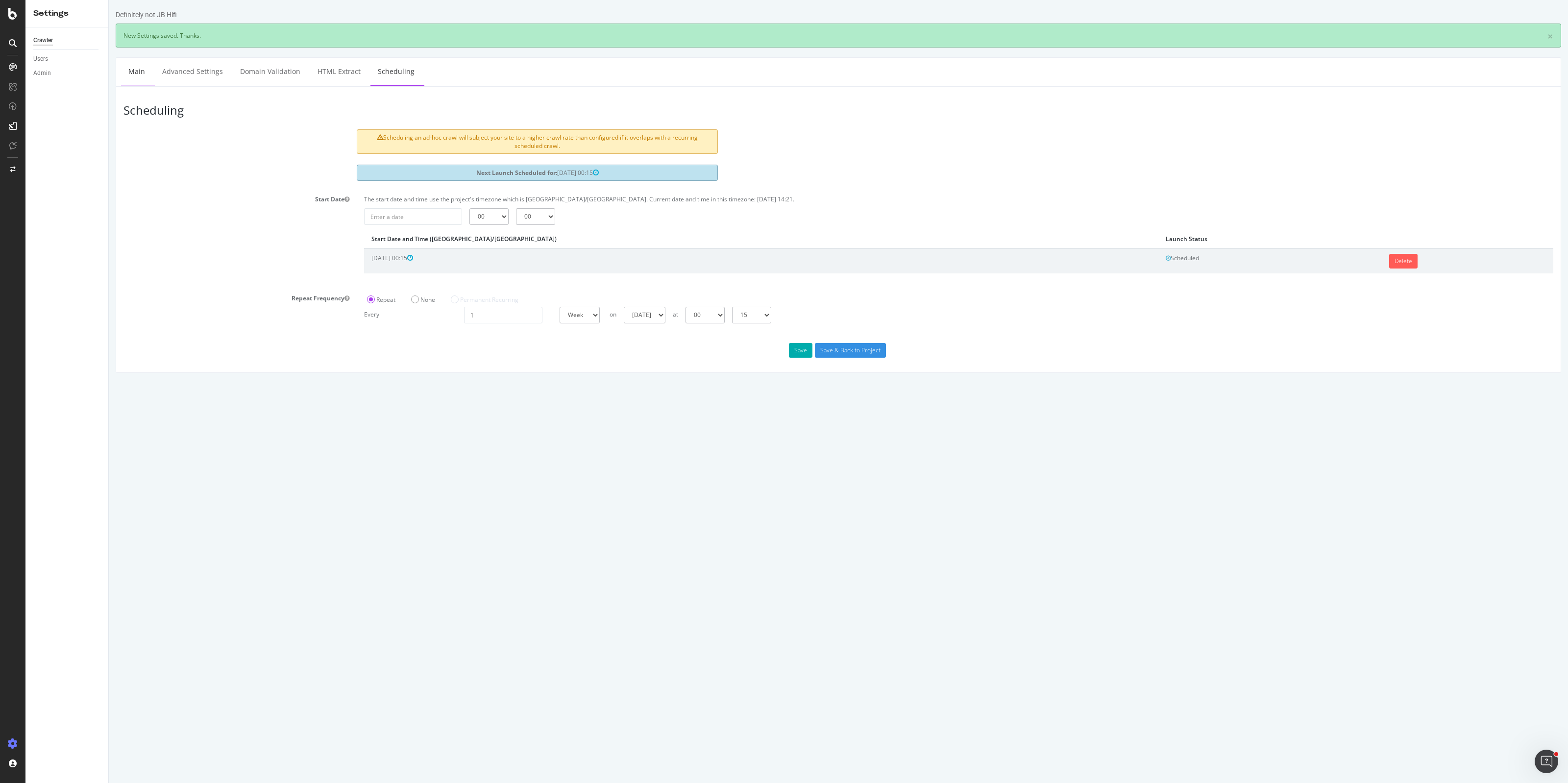
click at [145, 72] on link "Main" at bounding box center [137, 71] width 32 height 27
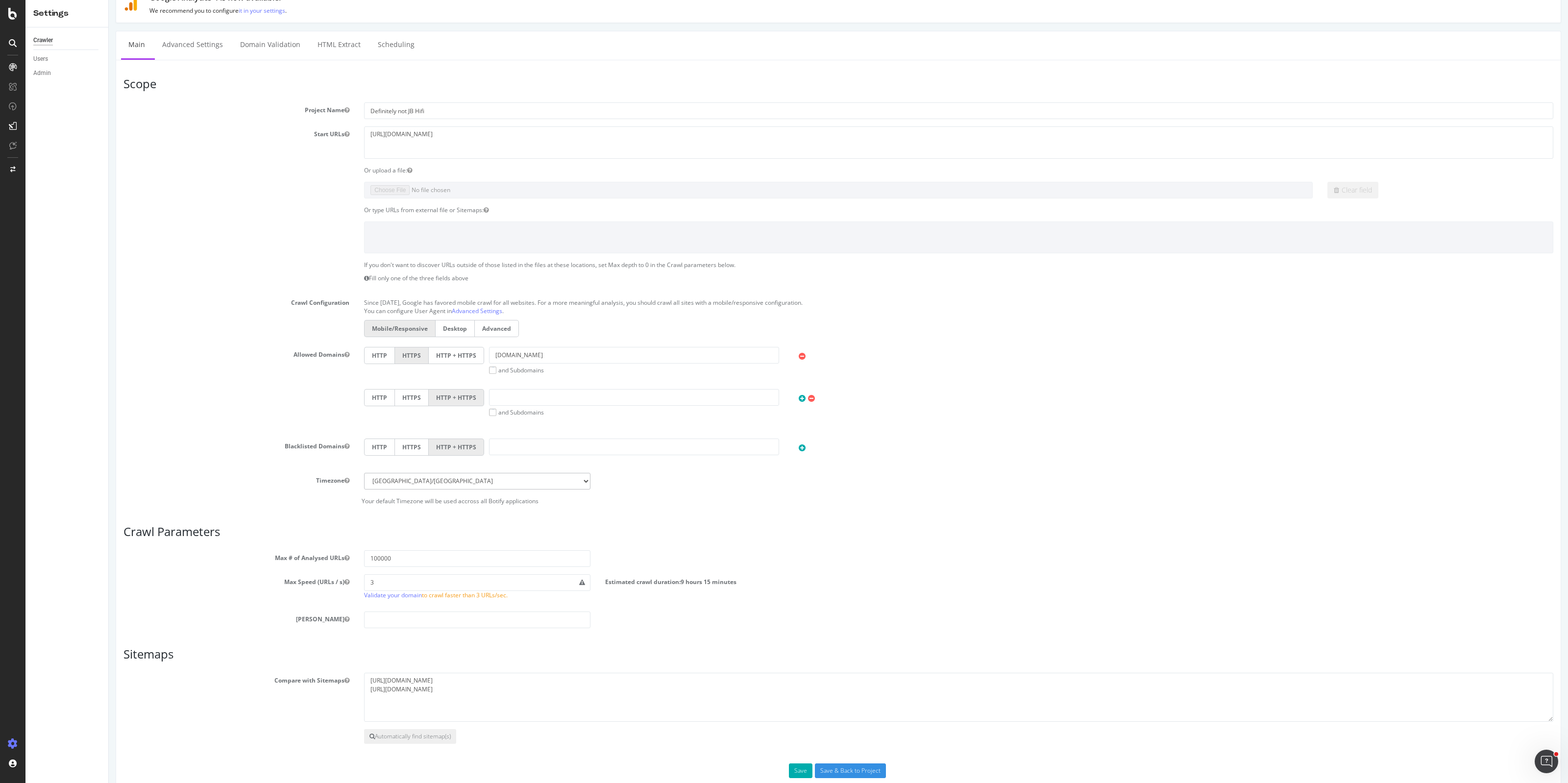
scroll to position [60, 0]
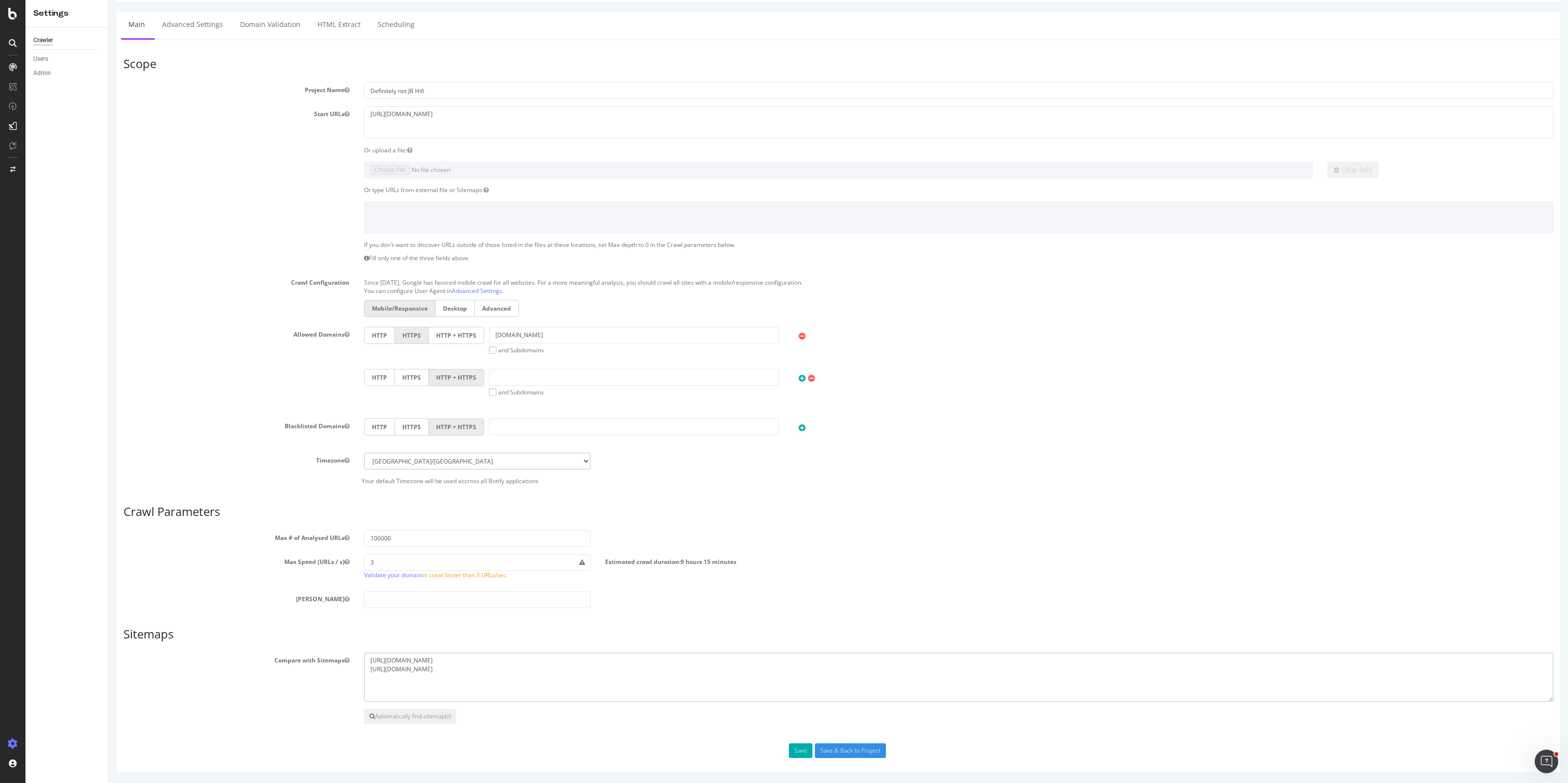
drag, startPoint x: 481, startPoint y: 668, endPoint x: 318, endPoint y: 672, distance: 163.0
click at [318, 672] on div "Compare with Sitemaps [URL][DOMAIN_NAME] [URL][DOMAIN_NAME]" at bounding box center [838, 677] width 1444 height 49
click at [510, 662] on textarea "[URL][DOMAIN_NAME] [URL][DOMAIN_NAME]" at bounding box center [959, 677] width 1189 height 49
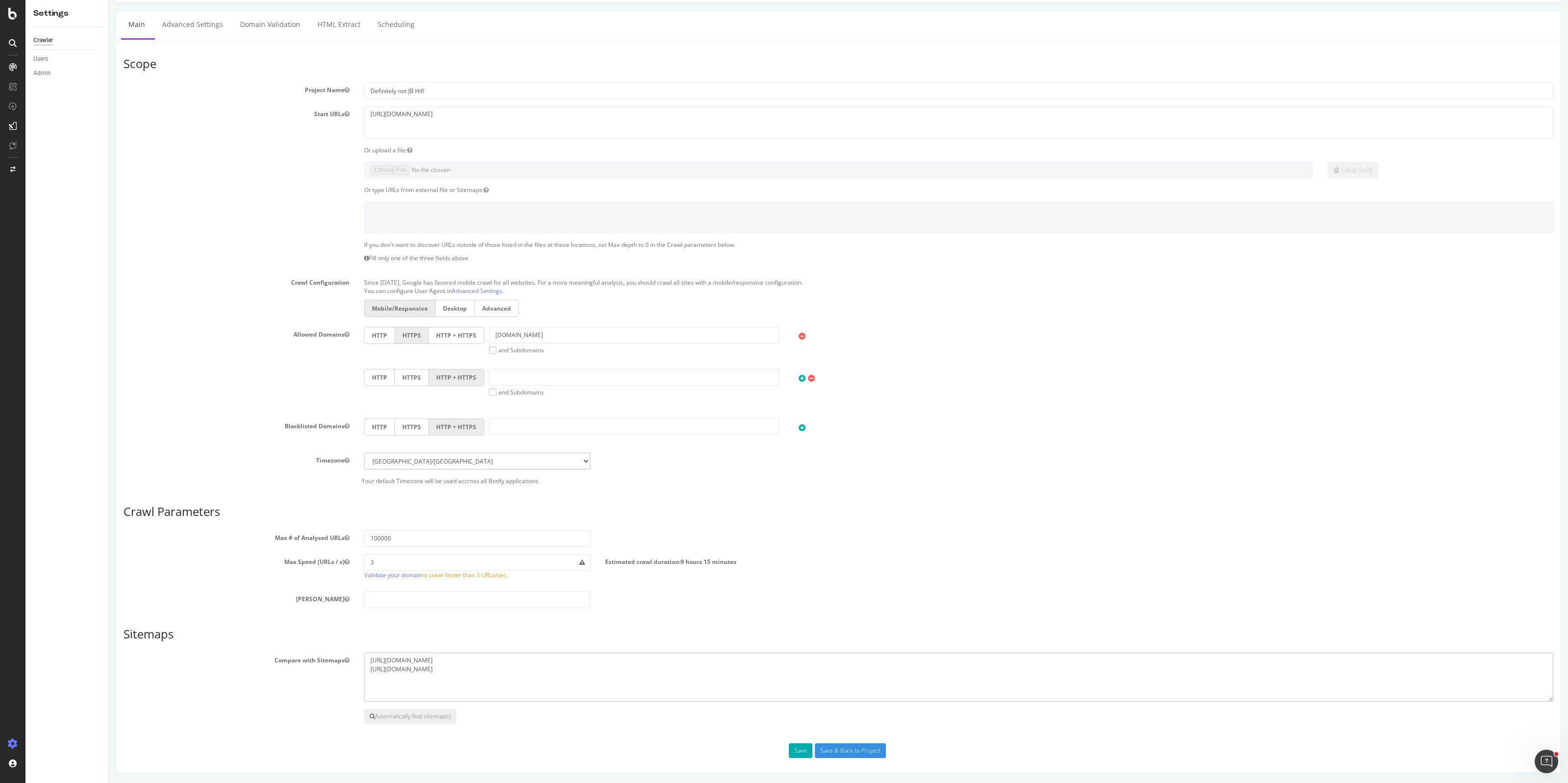
click at [502, 665] on textarea "[URL][DOMAIN_NAME] [URL][DOMAIN_NAME]" at bounding box center [959, 677] width 1189 height 49
drag, startPoint x: 472, startPoint y: 653, endPoint x: 322, endPoint y: 653, distance: 150.0
click at [322, 653] on div "Compare with Sitemaps [URL][DOMAIN_NAME] [URL][DOMAIN_NAME]" at bounding box center [838, 677] width 1444 height 49
click at [442, 662] on textarea "[URL][DOMAIN_NAME] [URL][DOMAIN_NAME]" at bounding box center [959, 677] width 1189 height 49
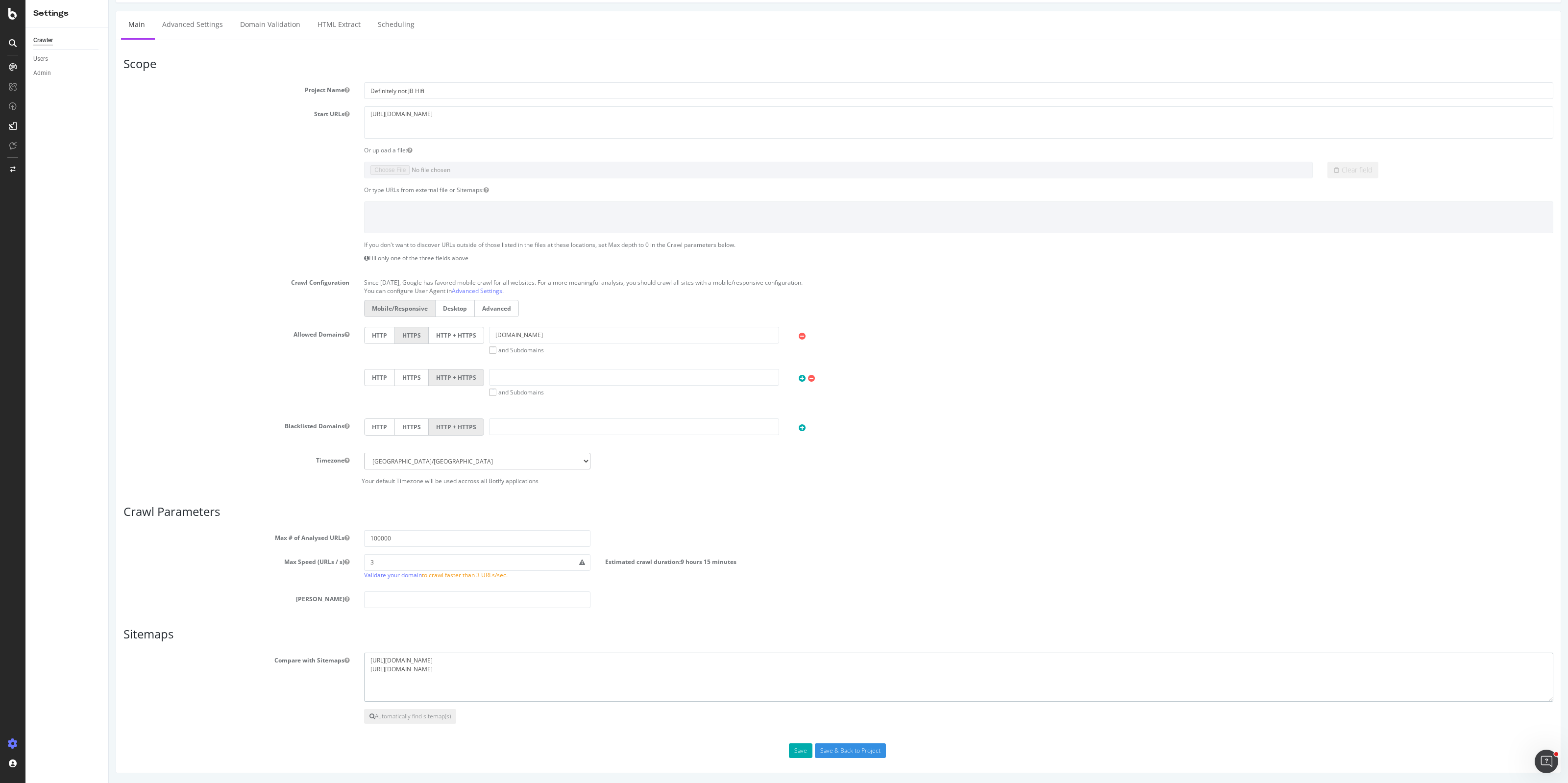
click at [442, 662] on textarea "[URL][DOMAIN_NAME] [URL][DOMAIN_NAME]" at bounding box center [959, 677] width 1189 height 49
click at [18, 169] on div at bounding box center [13, 170] width 24 height 16
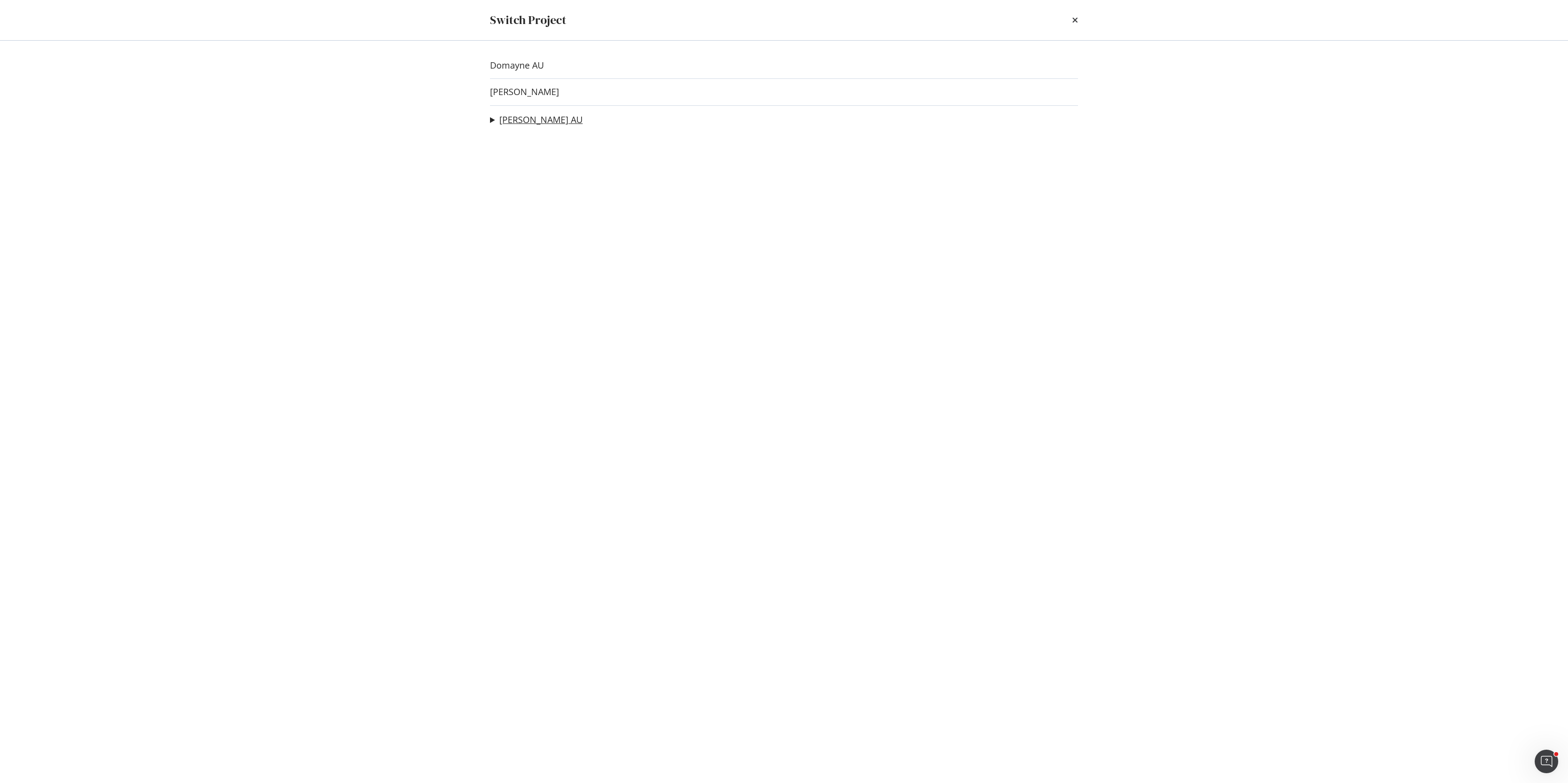
click at [532, 121] on link "[PERSON_NAME] AU" at bounding box center [541, 119] width 83 height 10
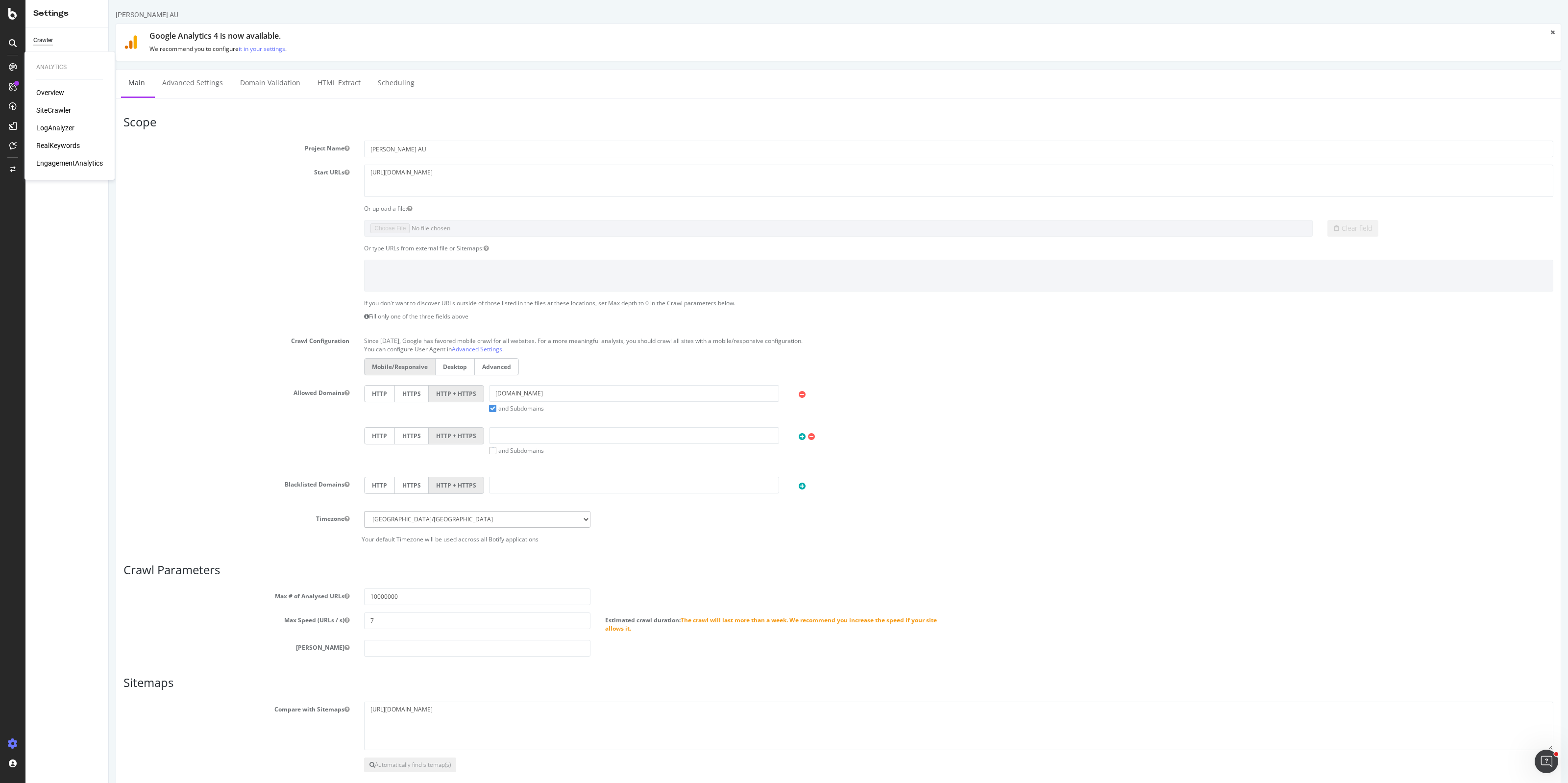
click at [60, 142] on div "RealKeywords" at bounding box center [58, 146] width 44 height 10
